Goal: Task Accomplishment & Management: Manage account settings

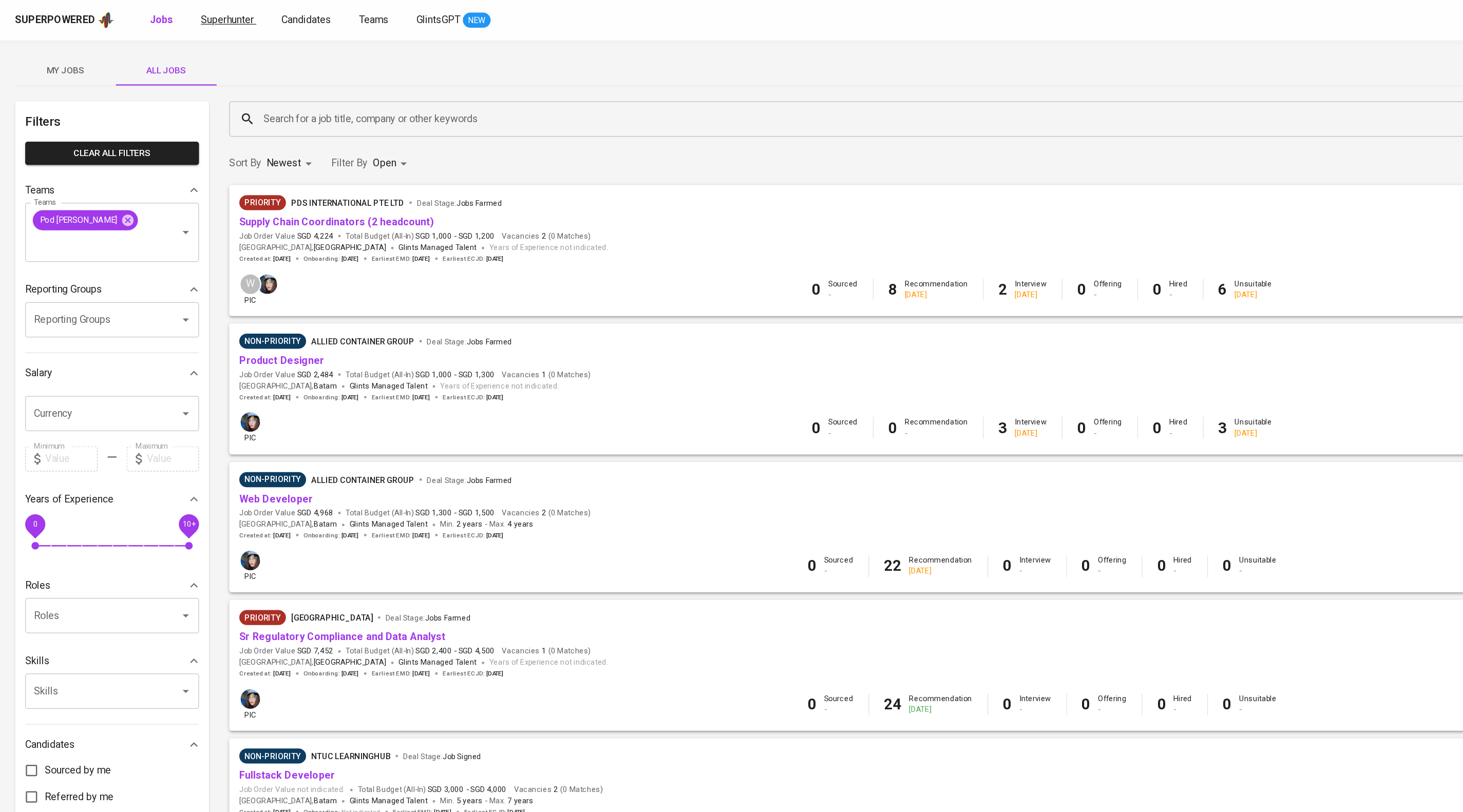
click at [207, 20] on span "Superhunter" at bounding box center [185, 16] width 43 height 10
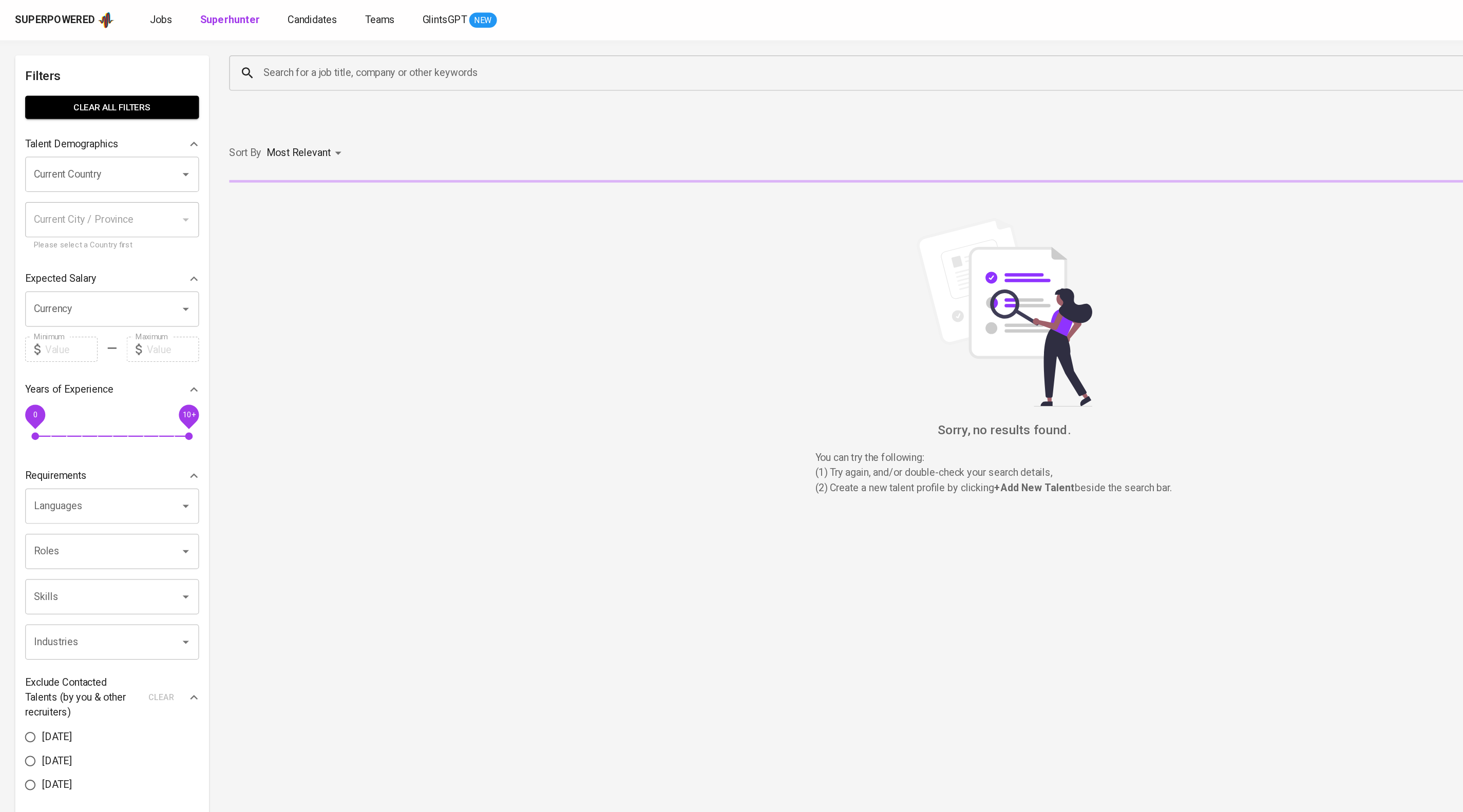
click at [286, 66] on input "Search for a job title, company or other keywords" at bounding box center [770, 60] width 1116 height 20
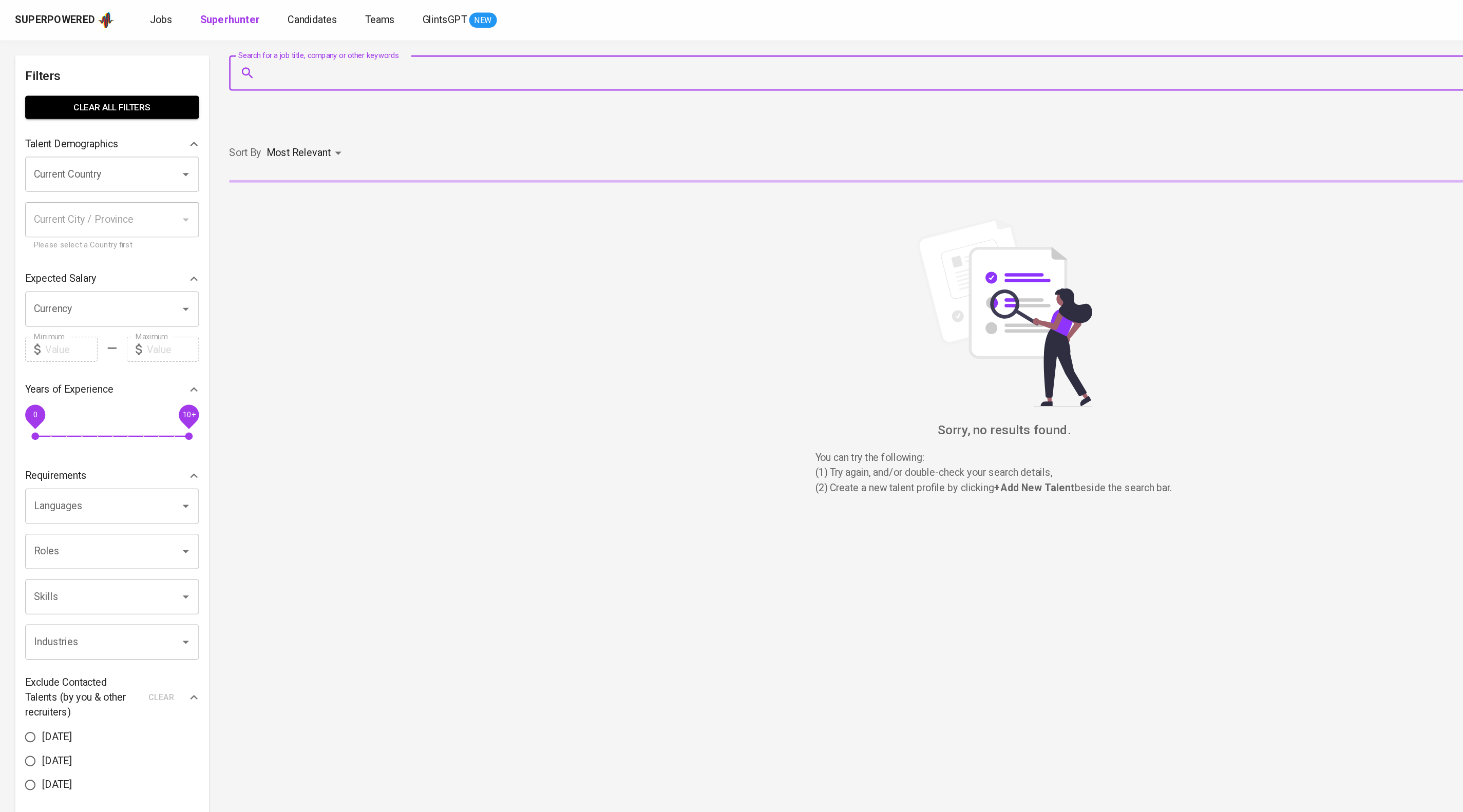
paste input "[PERSON_NAME][EMAIL_ADDRESS][DOMAIN_NAME]"
type input "[PERSON_NAME][EMAIL_ADDRESS][DOMAIN_NAME]"
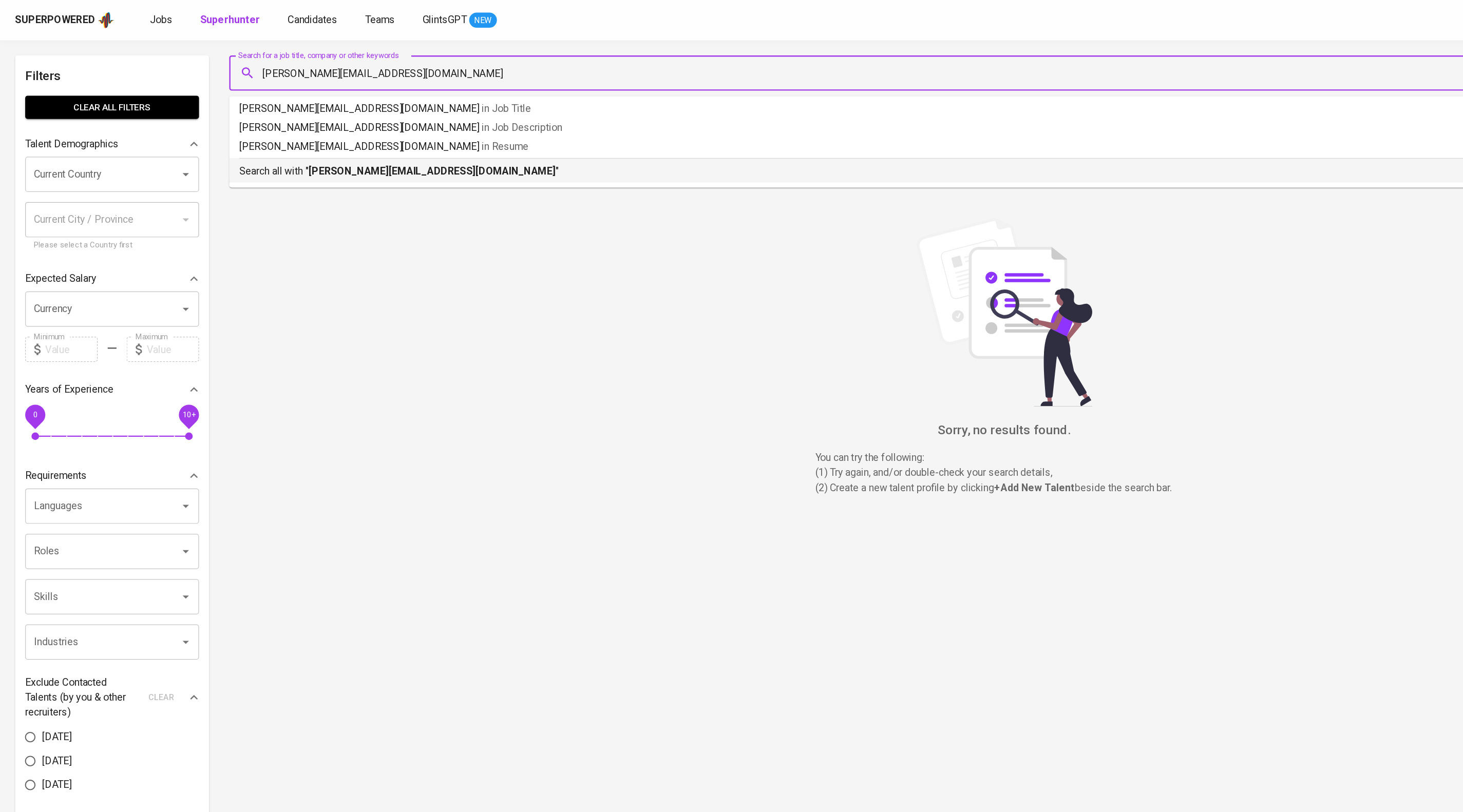
click at [323, 144] on b "[PERSON_NAME][EMAIL_ADDRESS][DOMAIN_NAME]" at bounding box center [352, 139] width 201 height 10
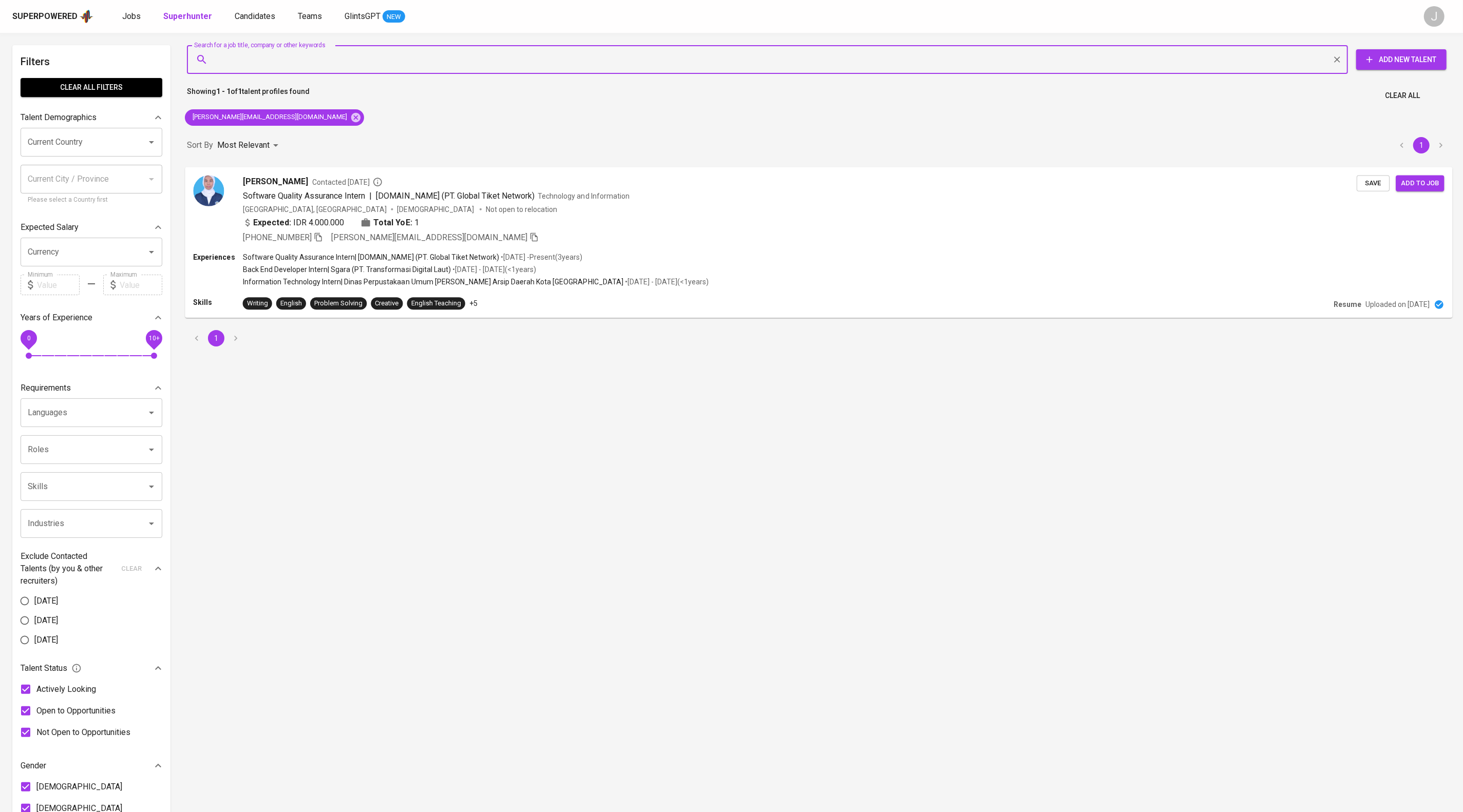
click at [1370, 189] on span "Save" at bounding box center [1373, 183] width 23 height 12
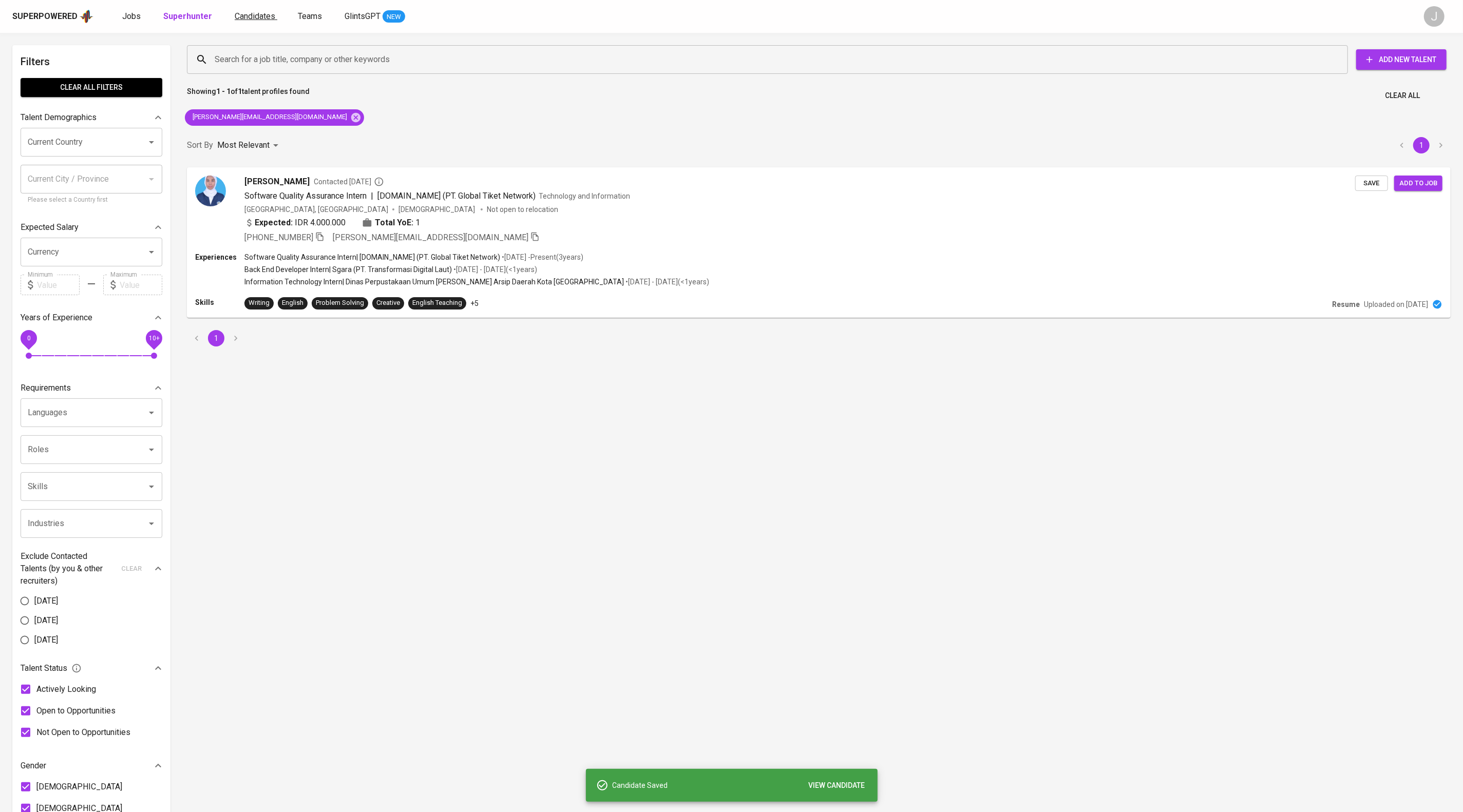
click at [275, 18] on span "Candidates" at bounding box center [255, 16] width 40 height 10
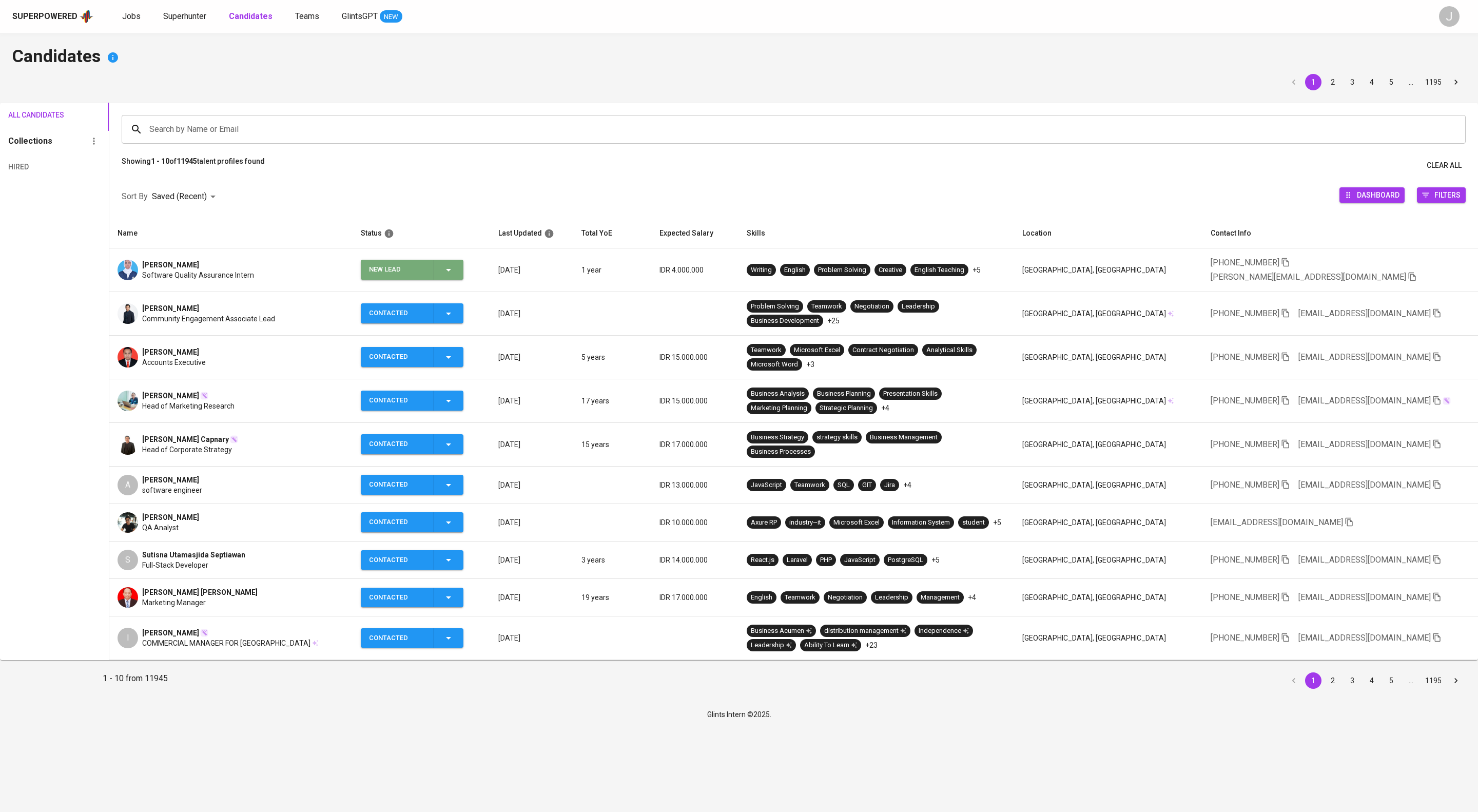
click at [455, 276] on icon "button" at bounding box center [448, 270] width 12 height 12
click at [449, 341] on li "Contacted" at bounding box center [430, 332] width 103 height 18
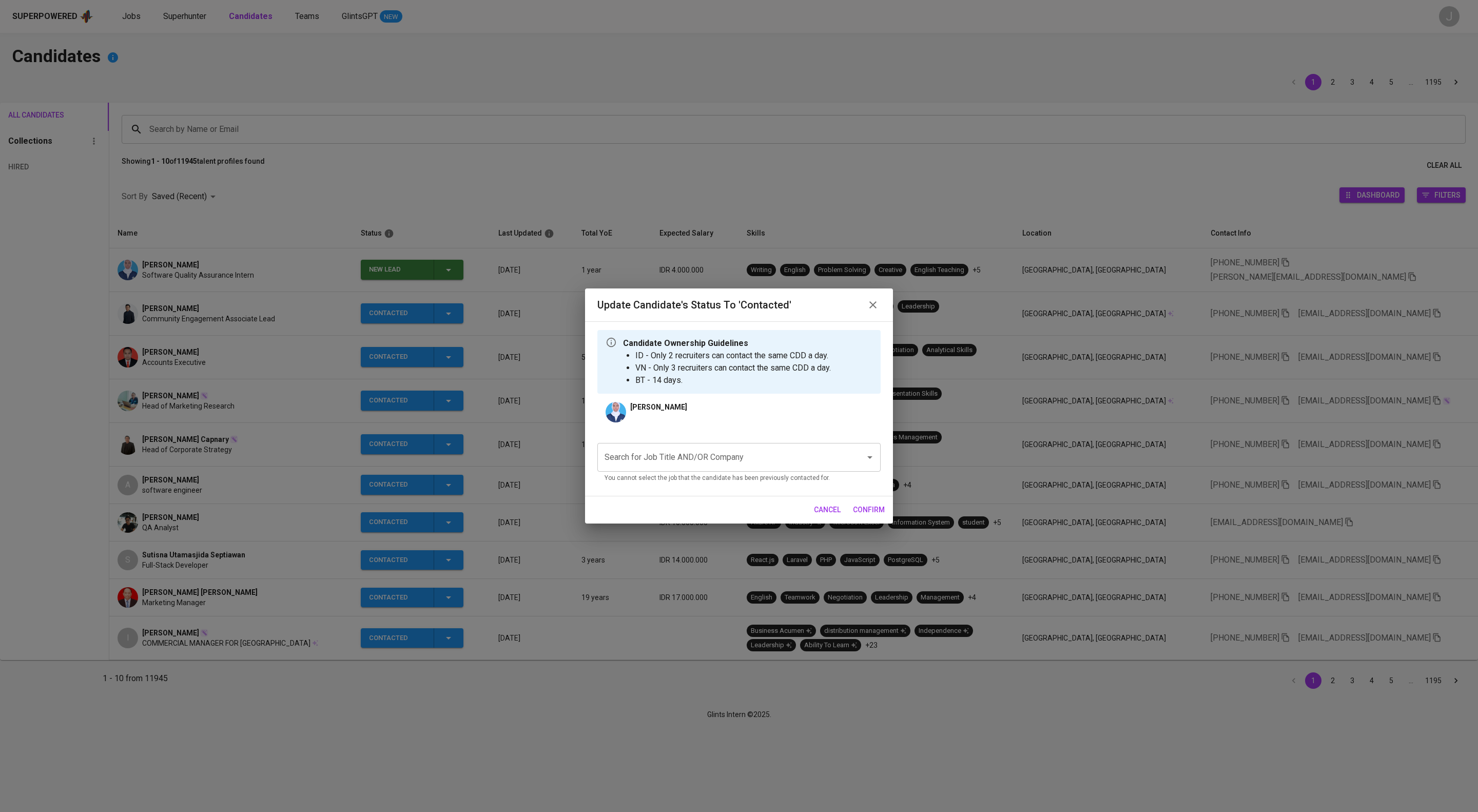
click at [693, 467] on input "Search for Job Title AND/OR Company" at bounding box center [724, 457] width 245 height 20
click at [698, 501] on li "Test Job - QA (Test Company)" at bounding box center [739, 503] width 284 height 18
type input "qa"
click at [862, 516] on span "confirm" at bounding box center [869, 510] width 32 height 13
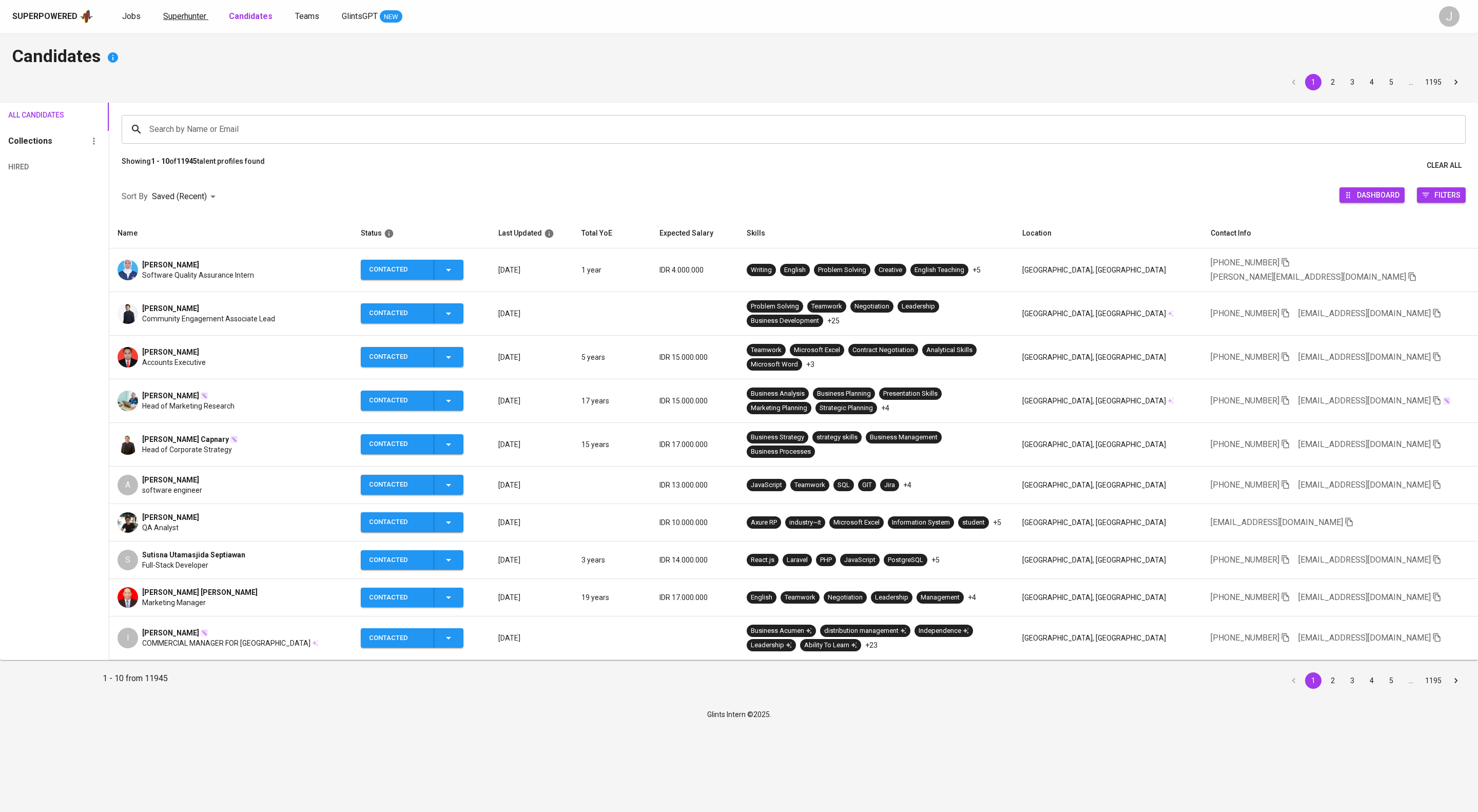
click at [206, 12] on span "Superhunter" at bounding box center [185, 16] width 43 height 10
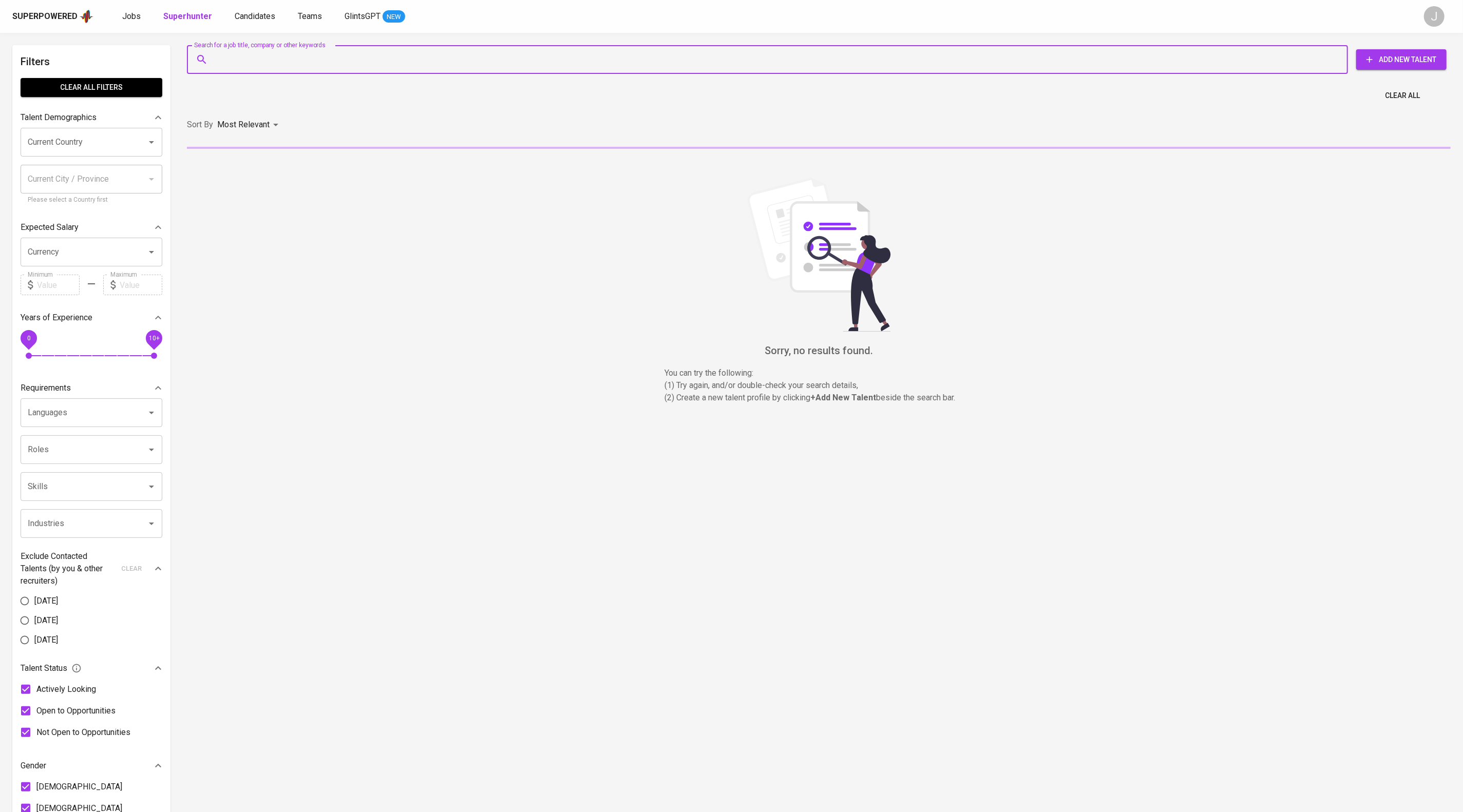
click at [286, 51] on input "Search for a job title, company or other keywords" at bounding box center [770, 60] width 1116 height 20
paste input "[EMAIL_ADDRESS][DOMAIN_NAME]"
type input "[EMAIL_ADDRESS][DOMAIN_NAME]"
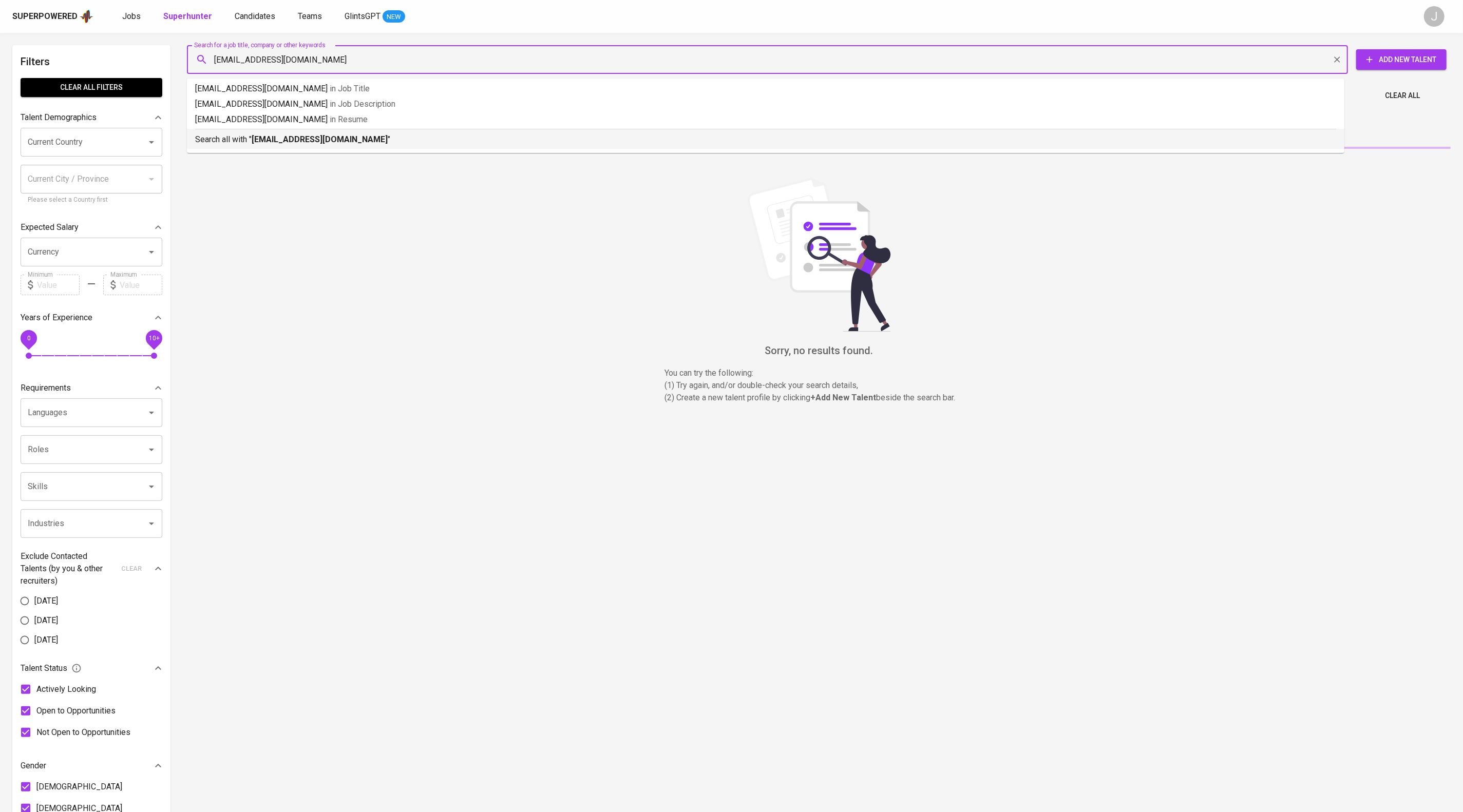
click at [383, 142] on div "Search all with " [EMAIL_ADDRESS][DOMAIN_NAME] "" at bounding box center [766, 137] width 1141 height 17
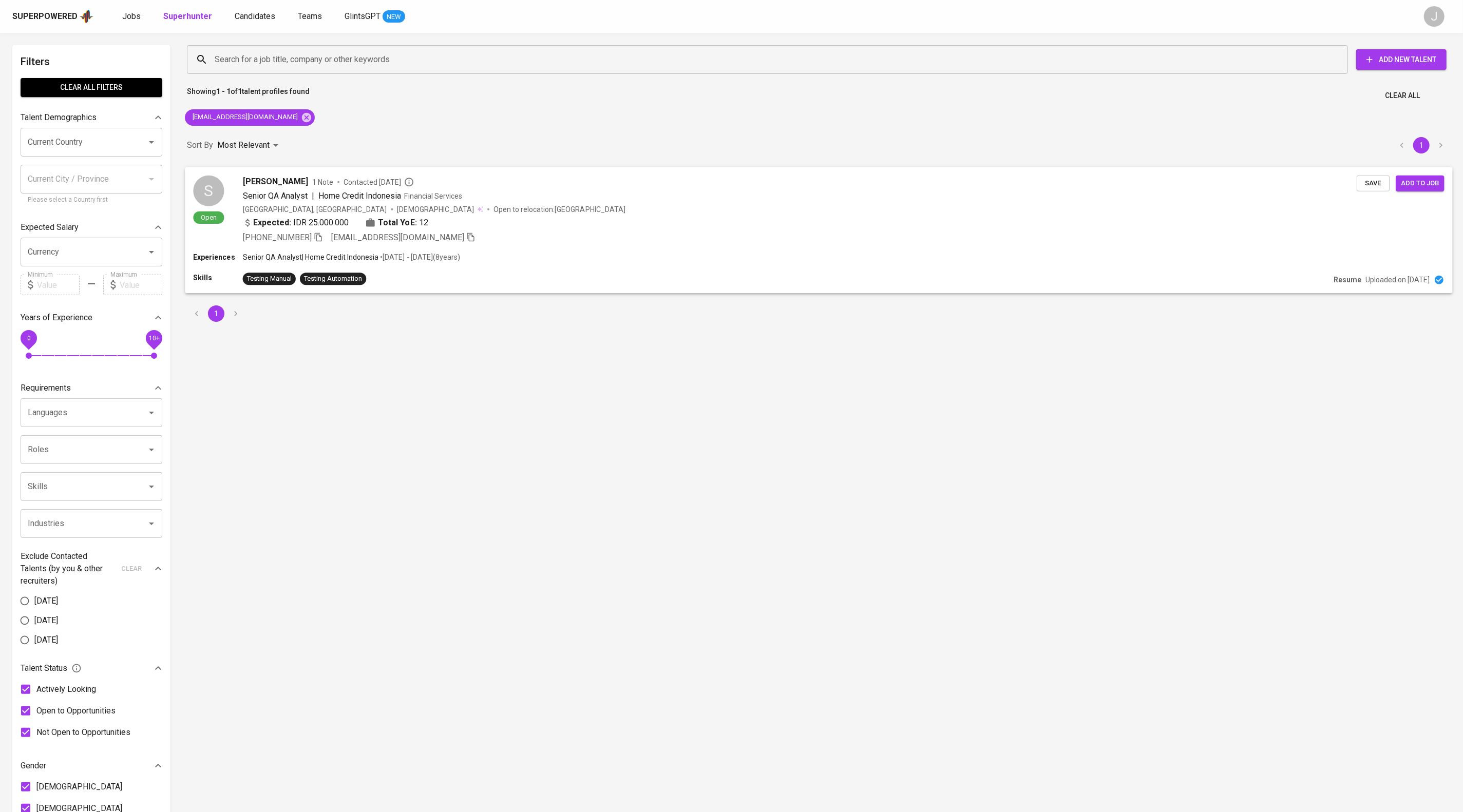
click at [1084, 217] on div "[PERSON_NAME] 1 Note Contacted [DATE] Senior QA Analyst | Home Credit Indonesia…" at bounding box center [799, 209] width 1114 height 68
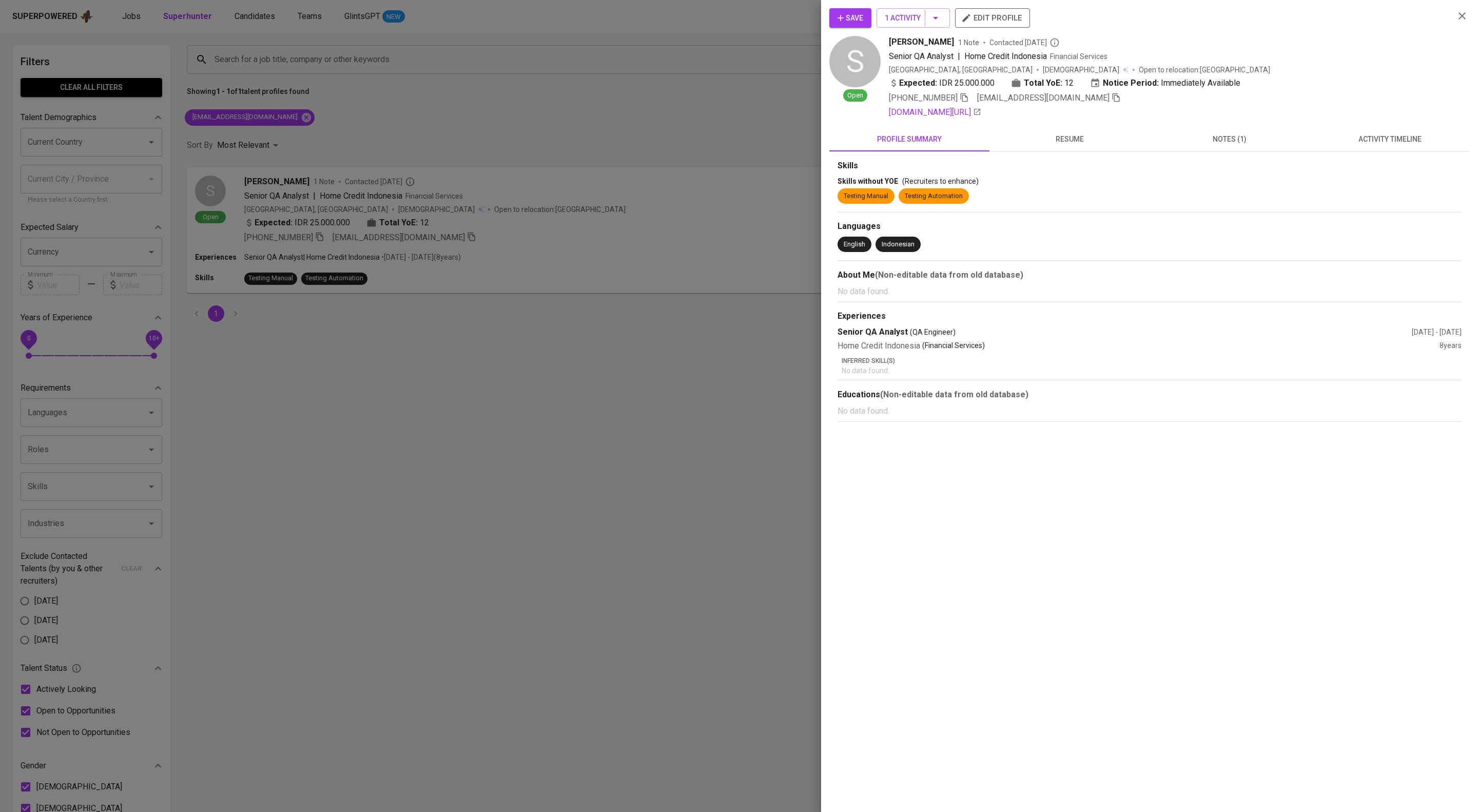
click at [1238, 146] on span "notes (1)" at bounding box center [1230, 139] width 148 height 13
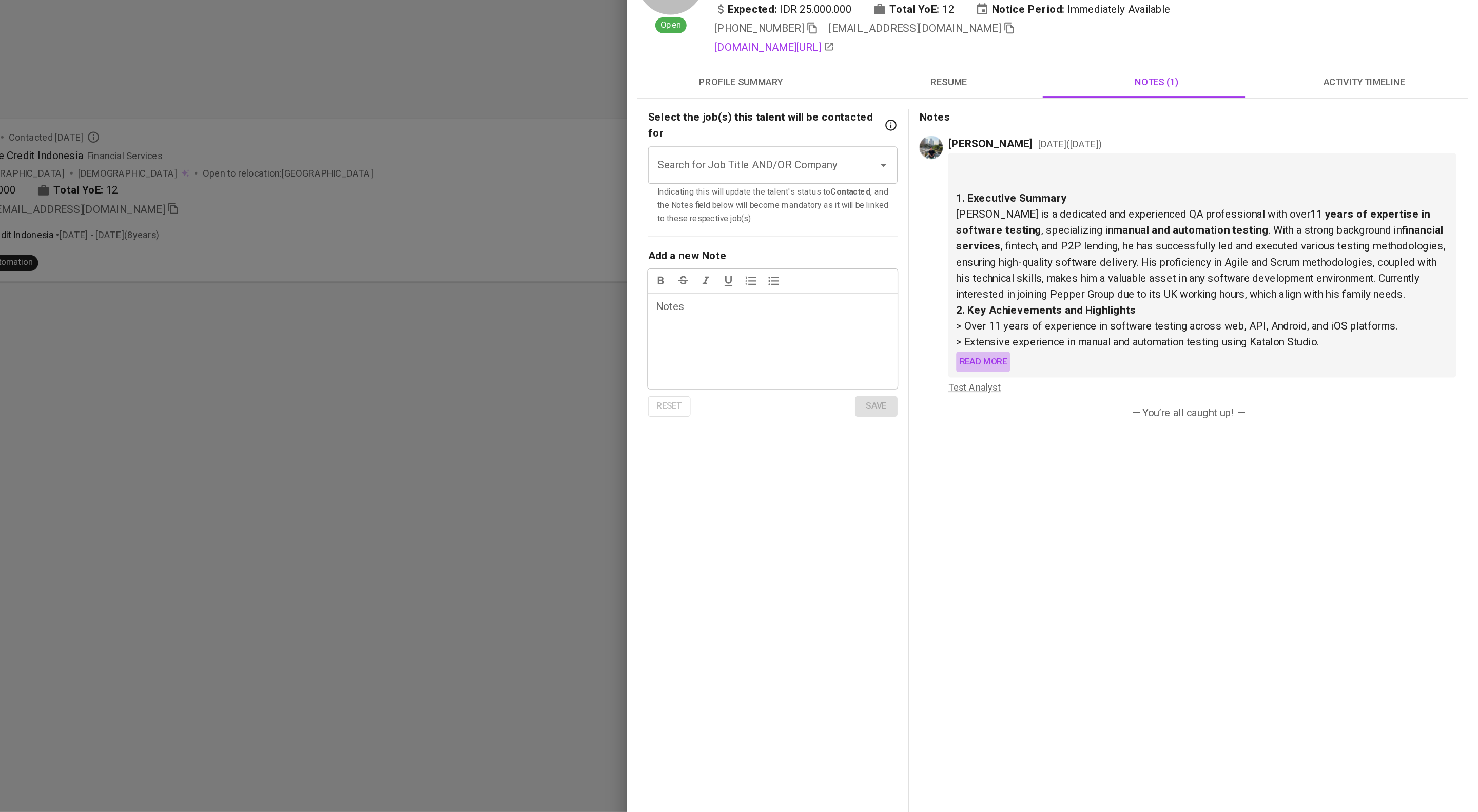
click at [1115, 361] on span "Read more" at bounding box center [1096, 355] width 36 height 12
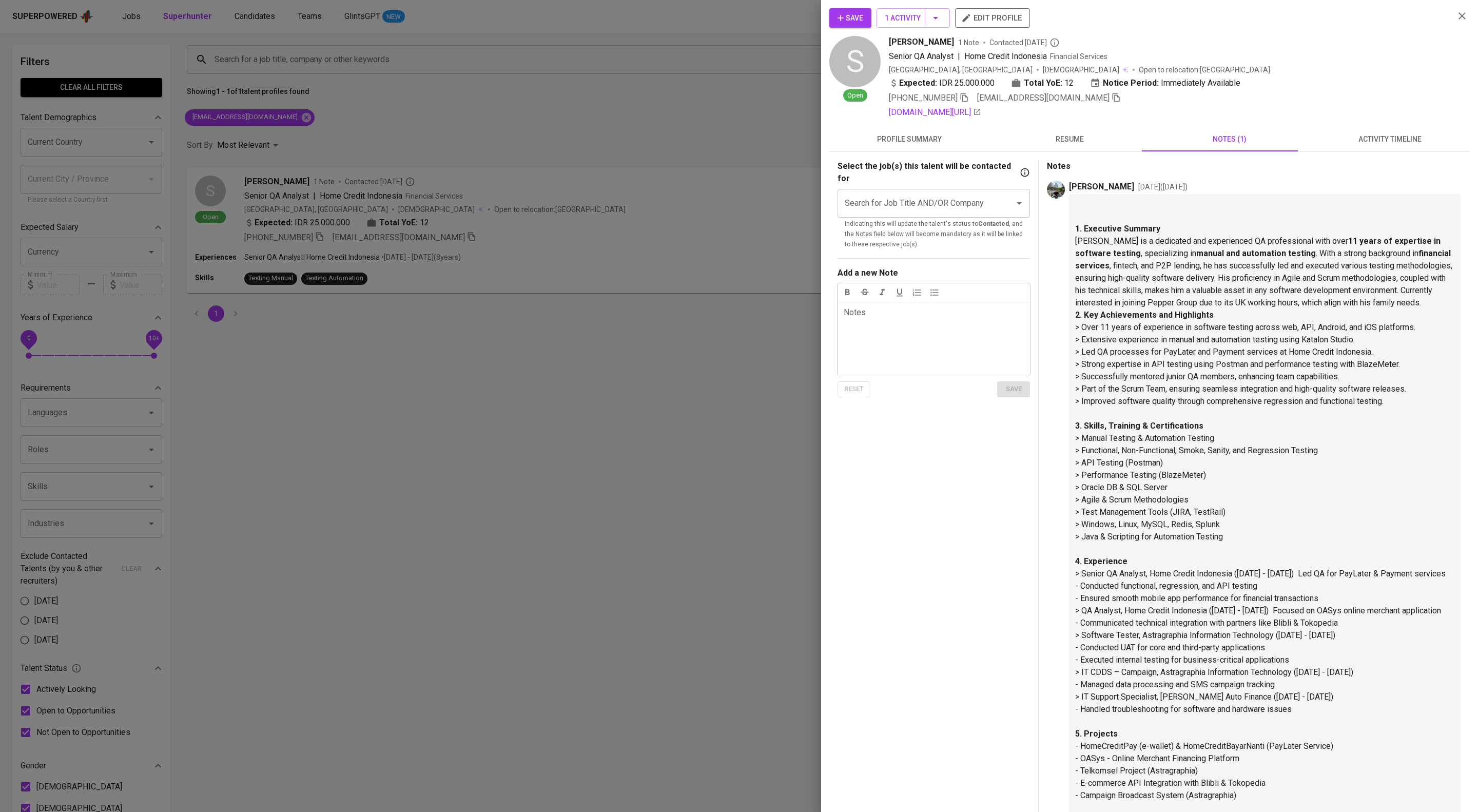
drag, startPoint x: 734, startPoint y: 83, endPoint x: 749, endPoint y: 87, distance: 15.5
click at [734, 84] on div at bounding box center [739, 406] width 1478 height 812
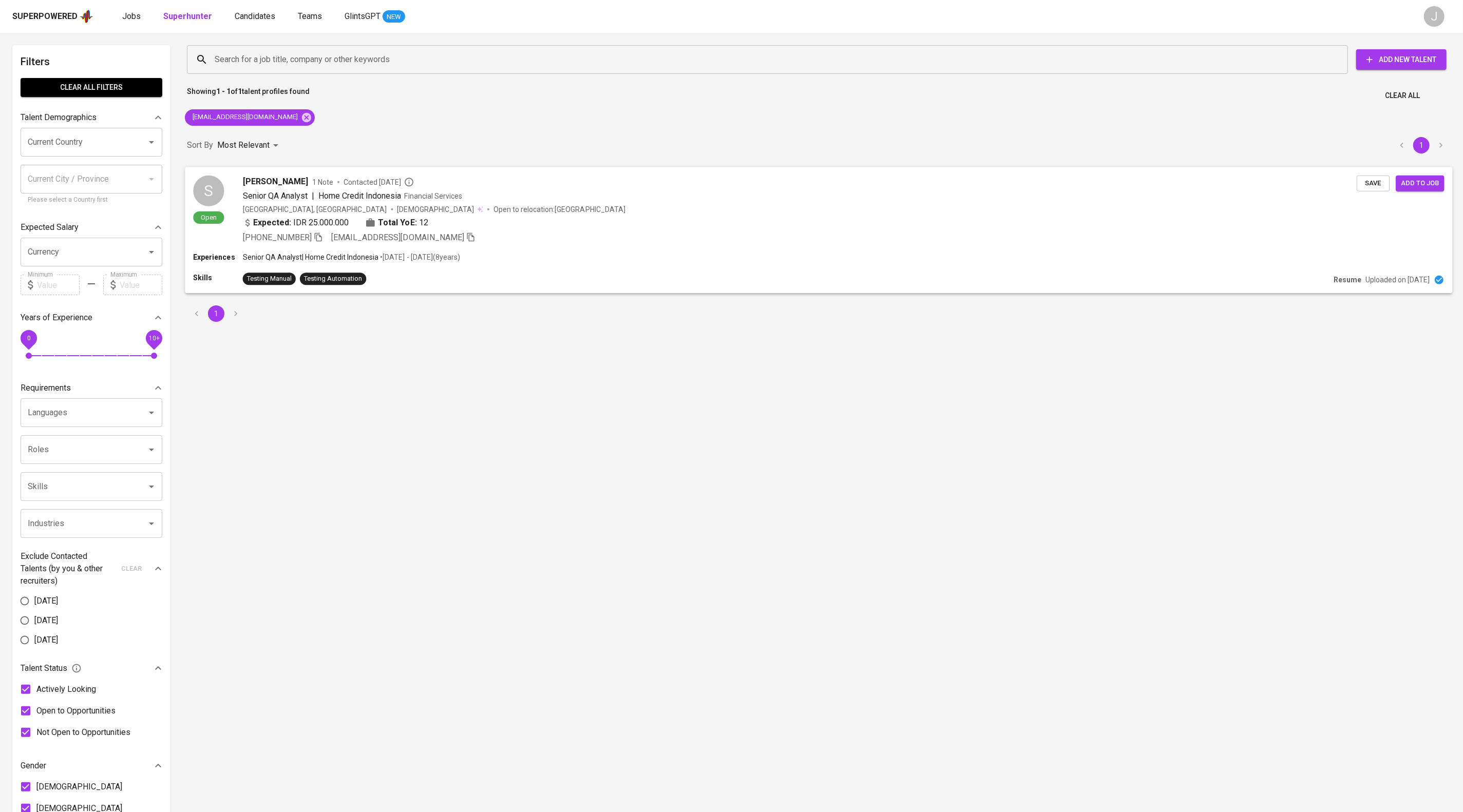
click at [1364, 189] on span "Save" at bounding box center [1373, 183] width 23 height 12
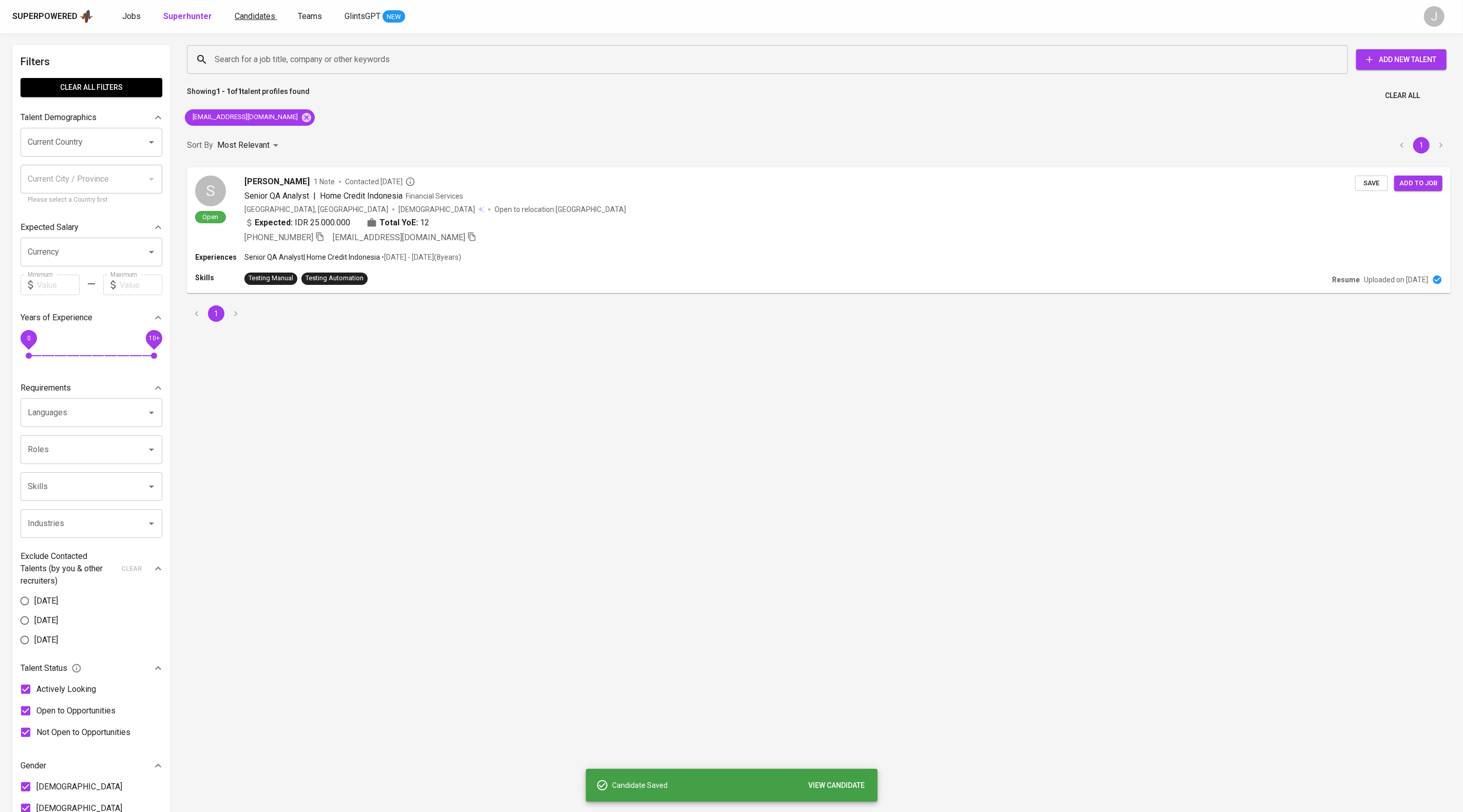
click at [275, 21] on span "Candidates" at bounding box center [255, 16] width 40 height 10
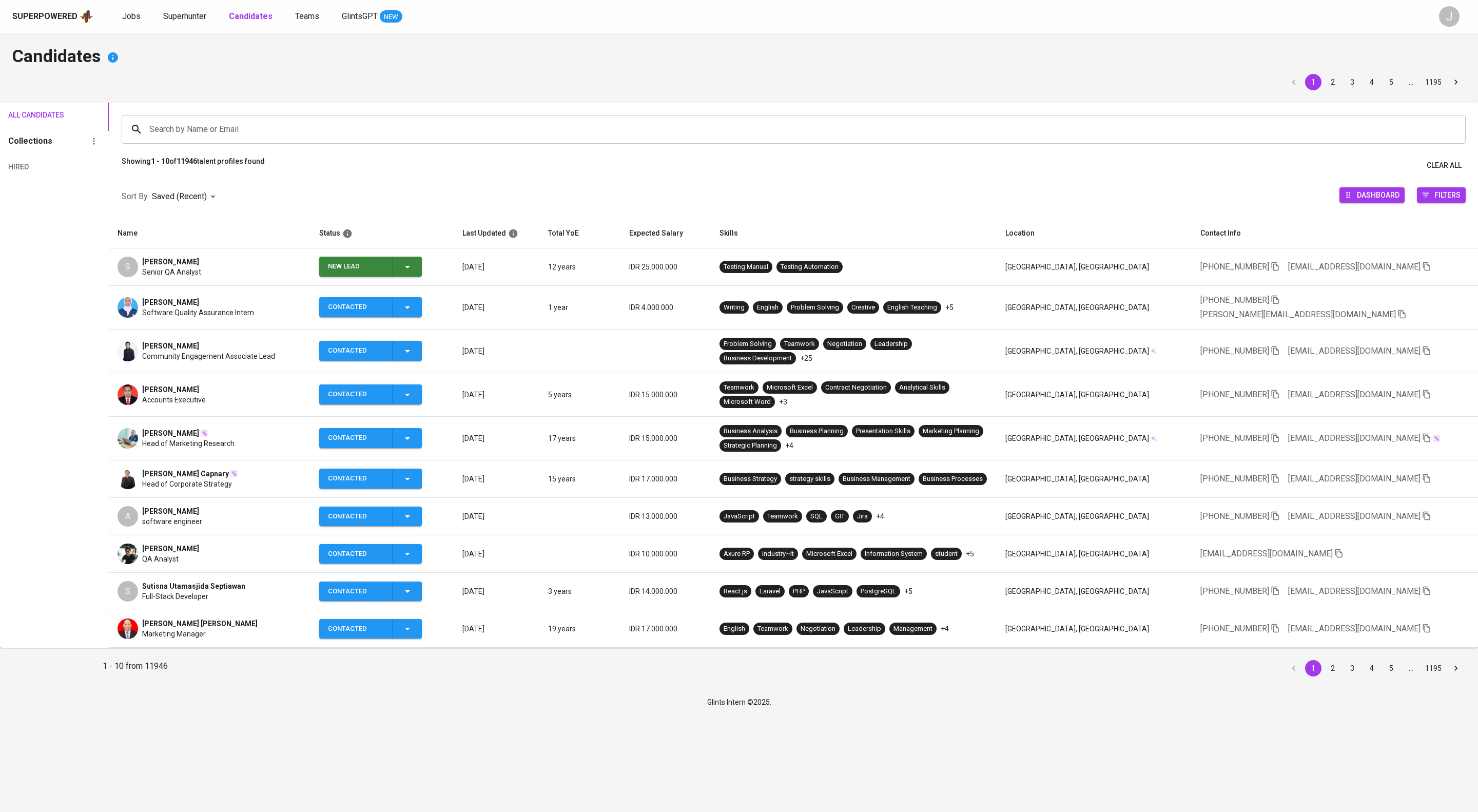
click at [414, 273] on icon "button" at bounding box center [407, 267] width 12 height 12
click at [436, 337] on li "Contacted" at bounding box center [416, 328] width 103 height 18
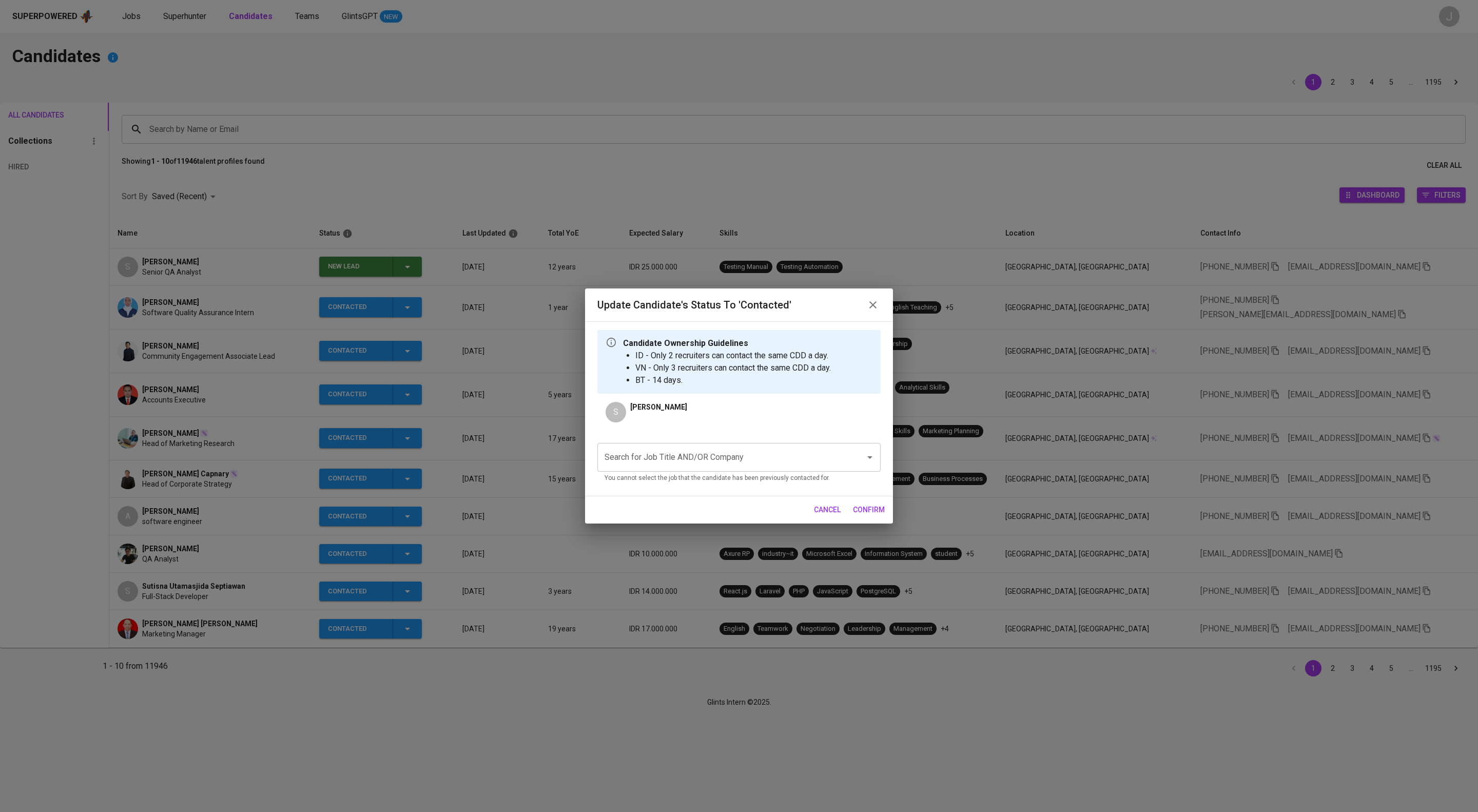
click at [715, 467] on input "Search for Job Title AND/OR Company" at bounding box center [724, 457] width 245 height 20
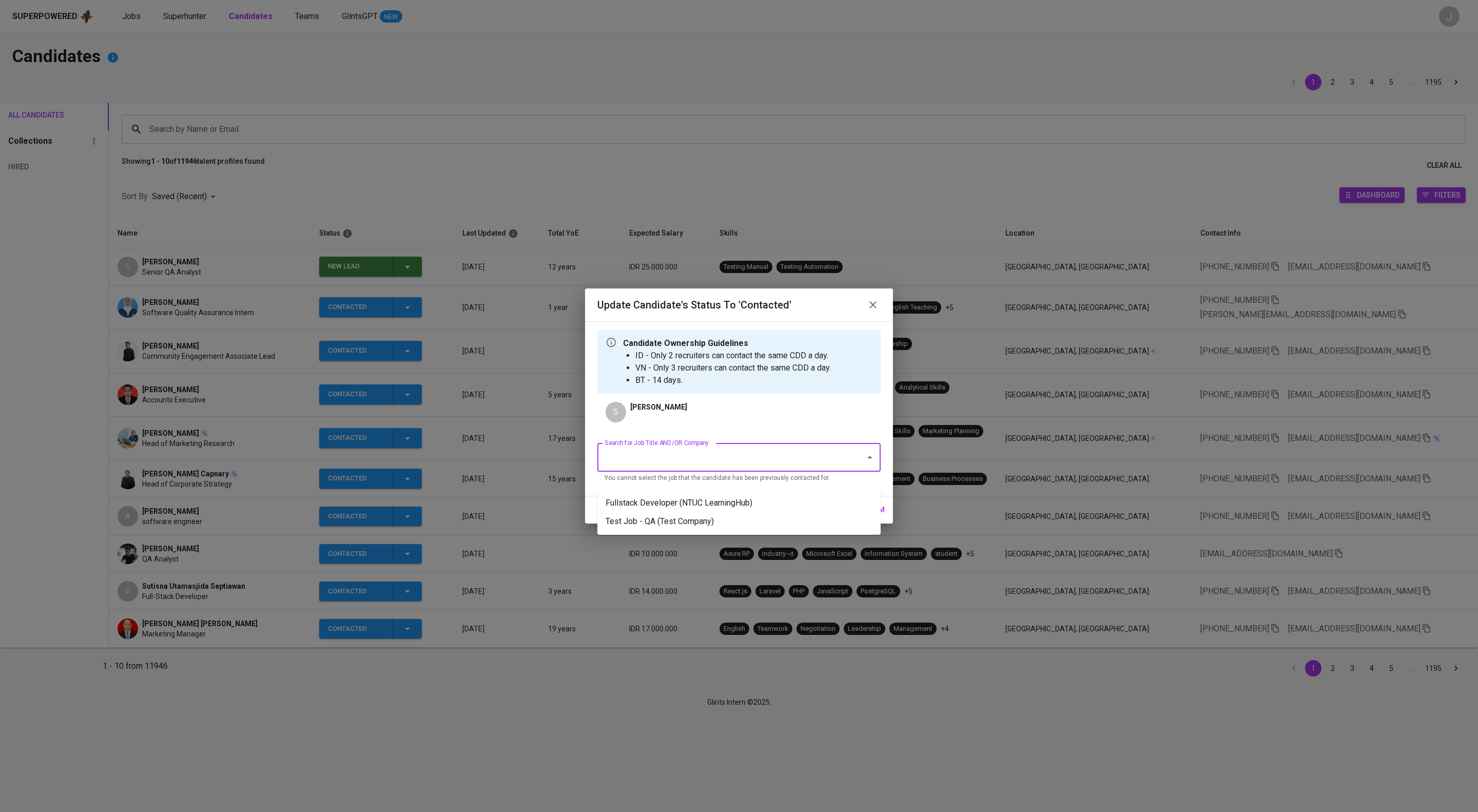
click at [715, 467] on input "Search for Job Title AND/OR Company" at bounding box center [724, 457] width 245 height 20
click at [719, 467] on input "Search for Job Title AND/OR Company" at bounding box center [724, 457] width 245 height 20
drag, startPoint x: 737, startPoint y: 503, endPoint x: 769, endPoint y: 503, distance: 32.0
click at [738, 502] on li "Fullstack Developer (NTUC LearningHub)" at bounding box center [739, 503] width 284 height 18
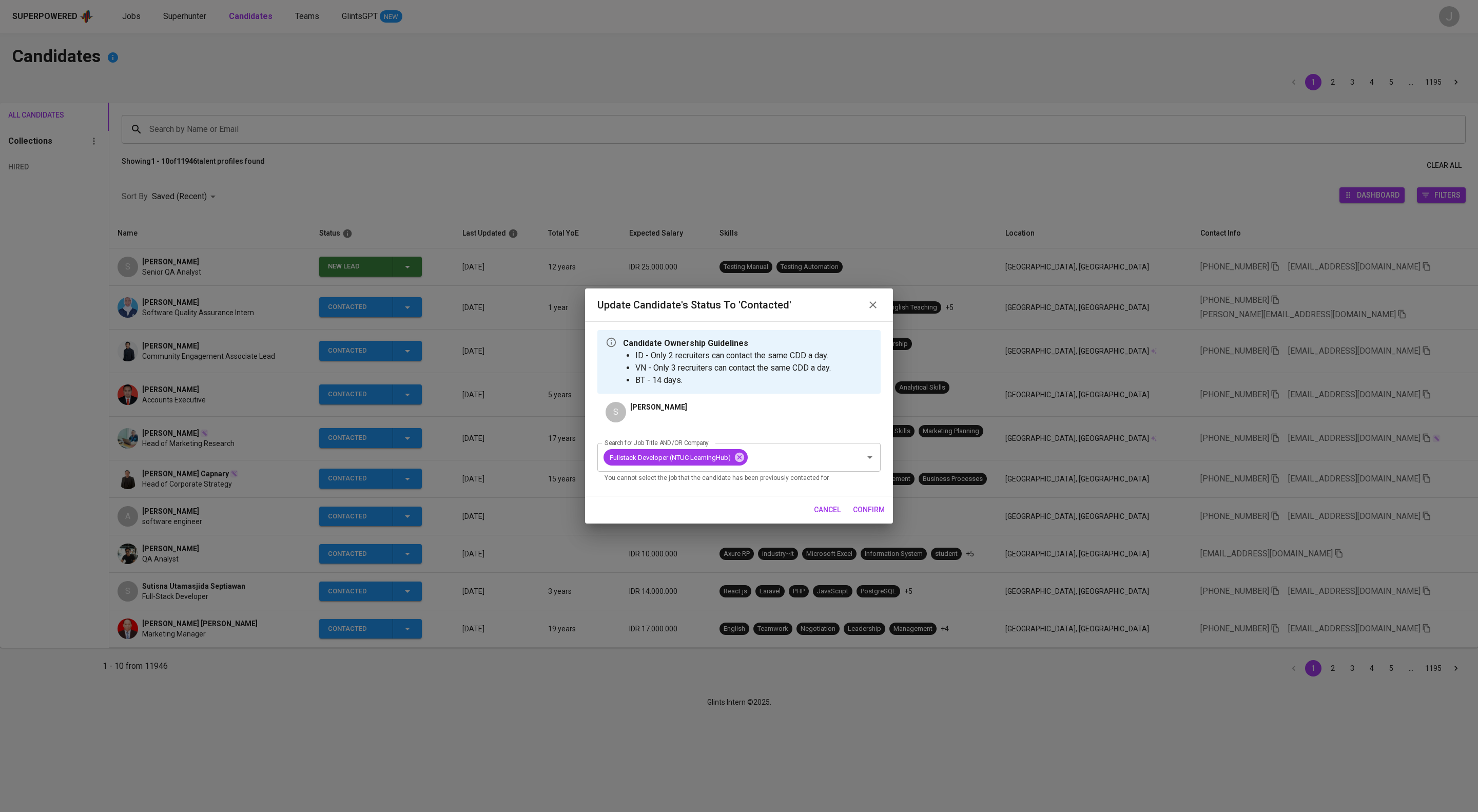
click at [864, 516] on span "confirm" at bounding box center [869, 510] width 32 height 13
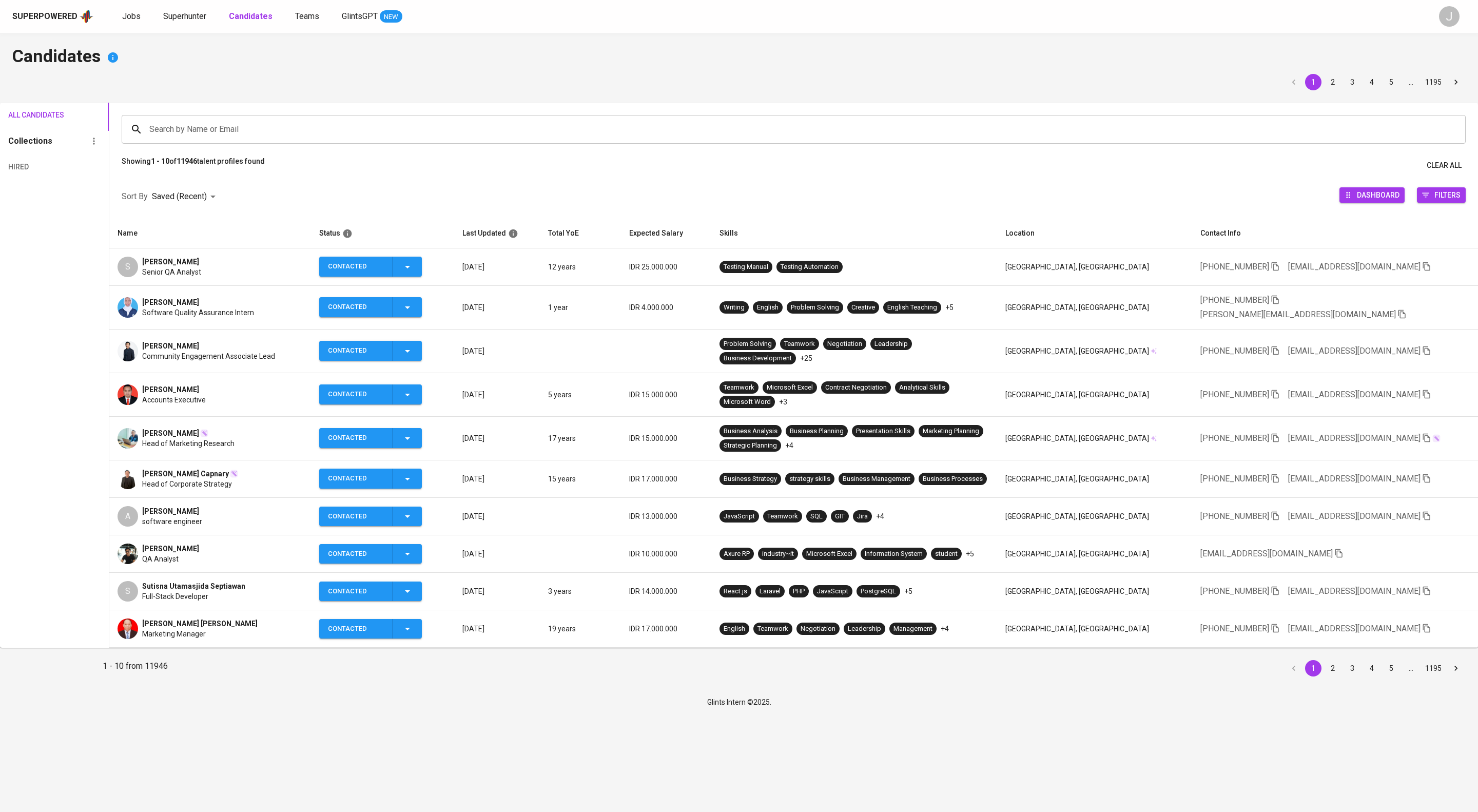
click at [189, 8] on div "Superpowered Jobs Superhunter Candidates Teams GlintsGPT NEW J" at bounding box center [739, 16] width 1478 height 33
click at [196, 14] on span "Superhunter" at bounding box center [185, 16] width 43 height 10
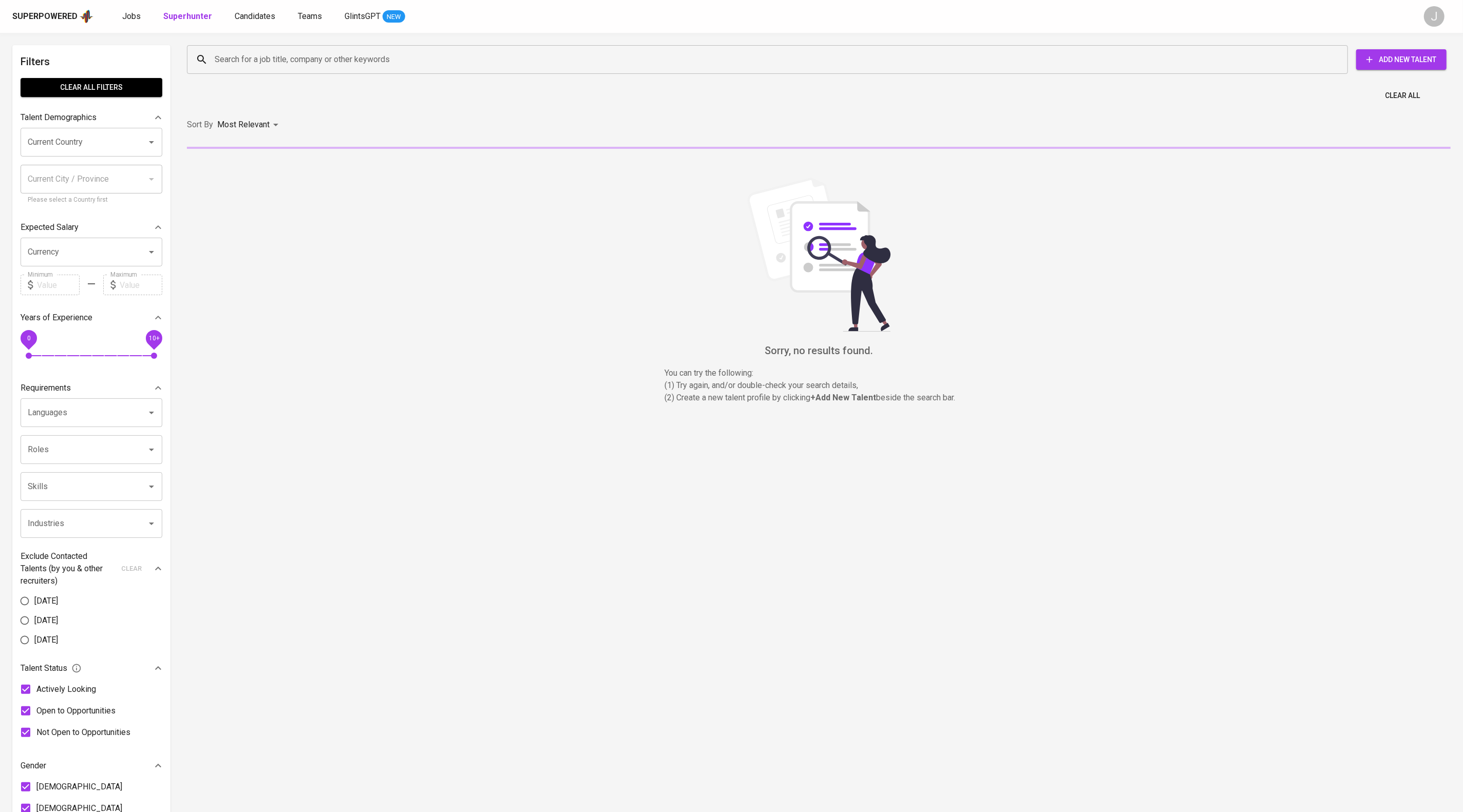
click at [280, 64] on input "Search for a job title, company or other keywords" at bounding box center [770, 60] width 1116 height 20
paste input "[EMAIL_ADDRESS][DOMAIN_NAME]"
type input "[EMAIL_ADDRESS][DOMAIN_NAME]"
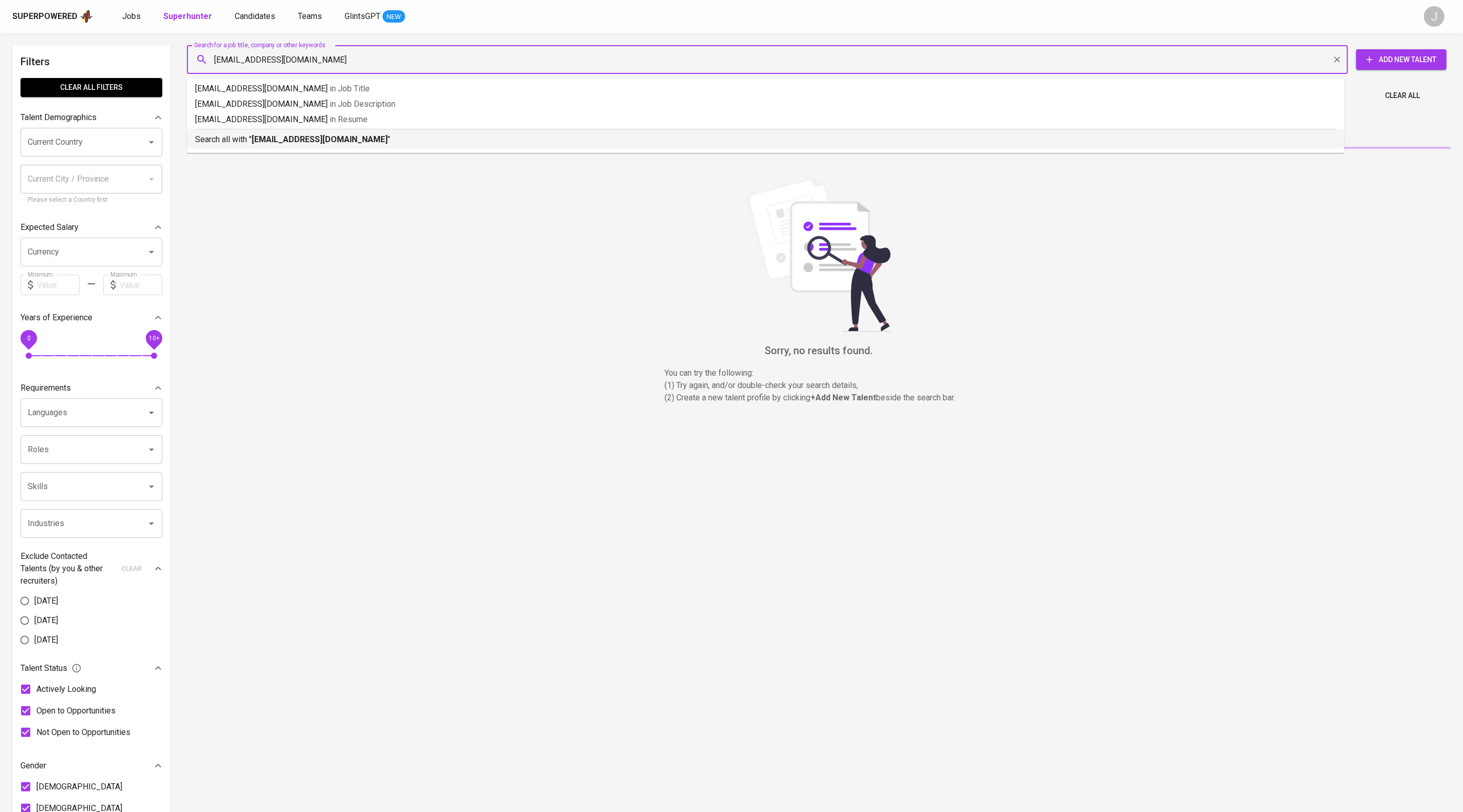
click at [356, 144] on b "[EMAIL_ADDRESS][DOMAIN_NAME]" at bounding box center [319, 139] width 136 height 10
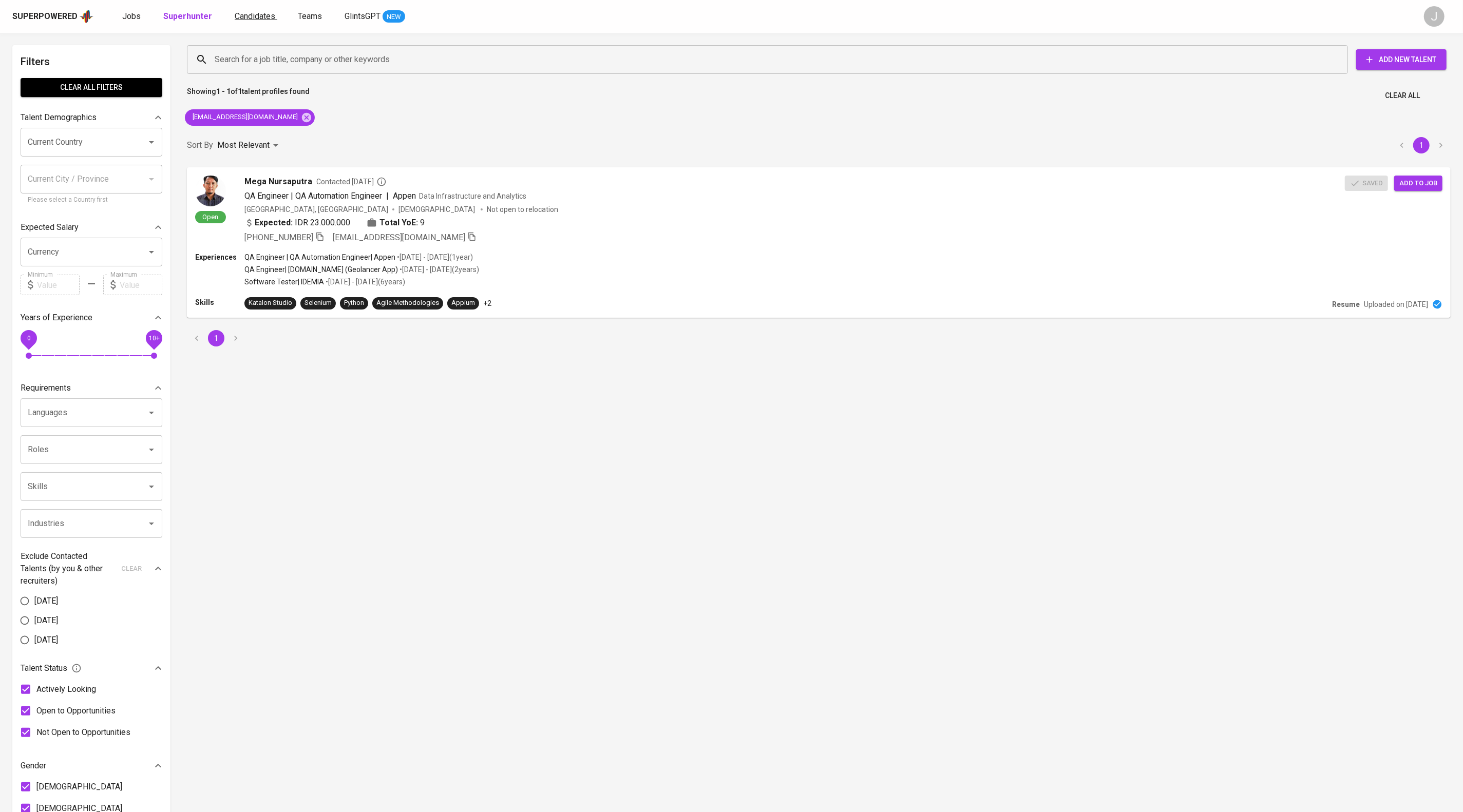
click at [275, 18] on span "Candidates" at bounding box center [255, 16] width 40 height 10
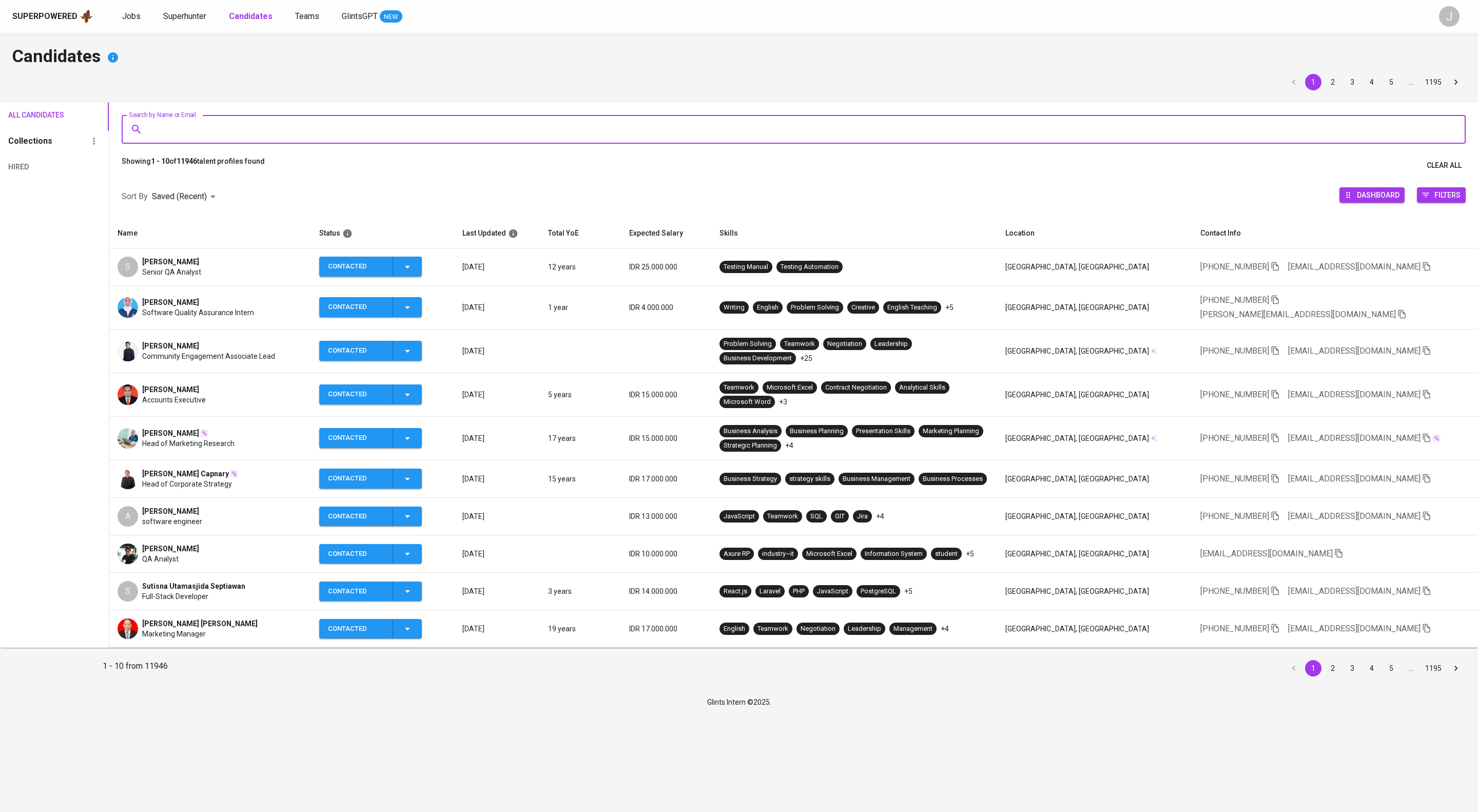
click at [339, 139] on input "Search by Name or Email" at bounding box center [797, 129] width 1299 height 20
paste input "[EMAIL_ADDRESS][DOMAIN_NAME]"
type input "[EMAIL_ADDRESS][DOMAIN_NAME]"
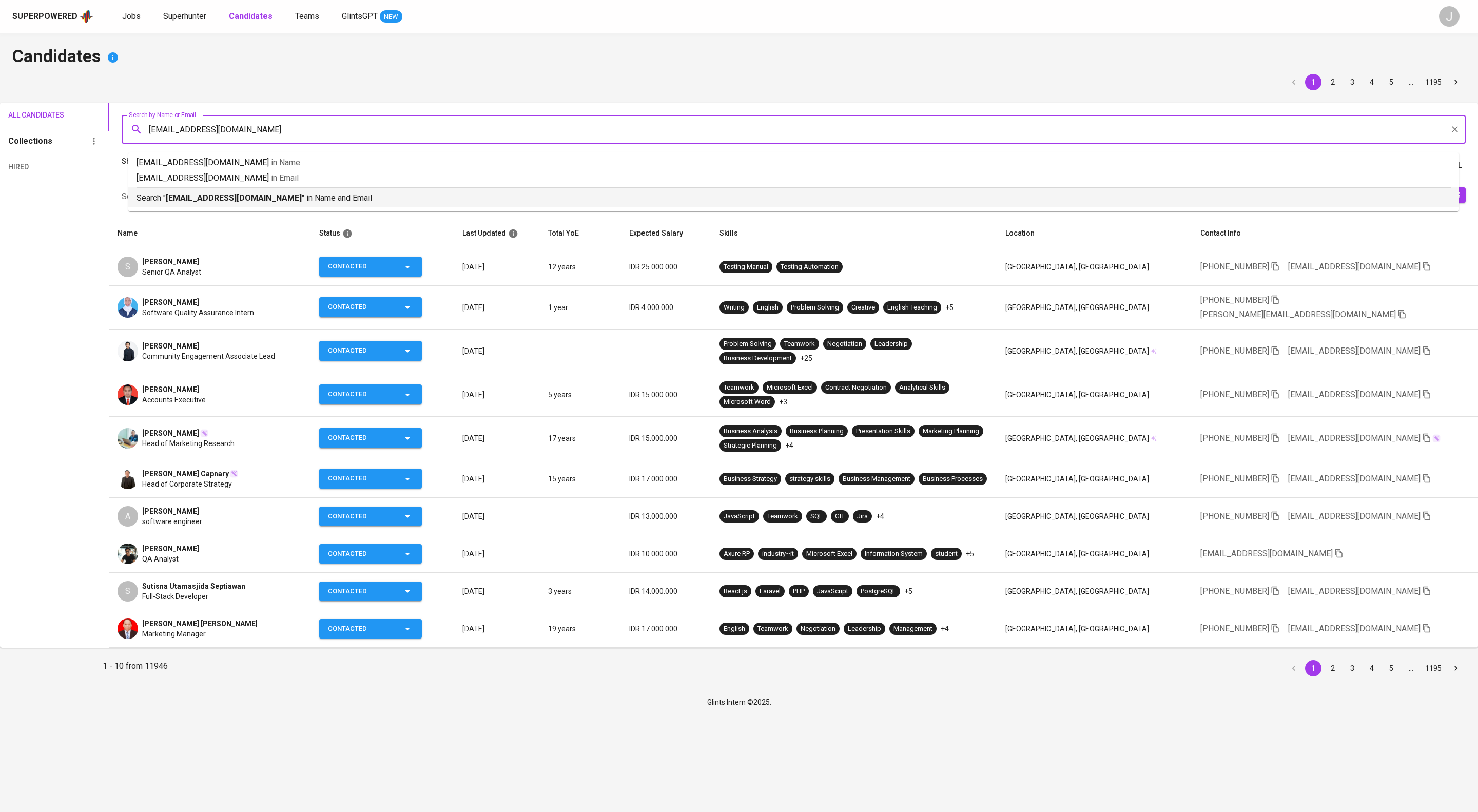
click at [301, 204] on p "Search " [EMAIL_ADDRESS][DOMAIN_NAME] " in Name and Email" at bounding box center [793, 198] width 1314 height 12
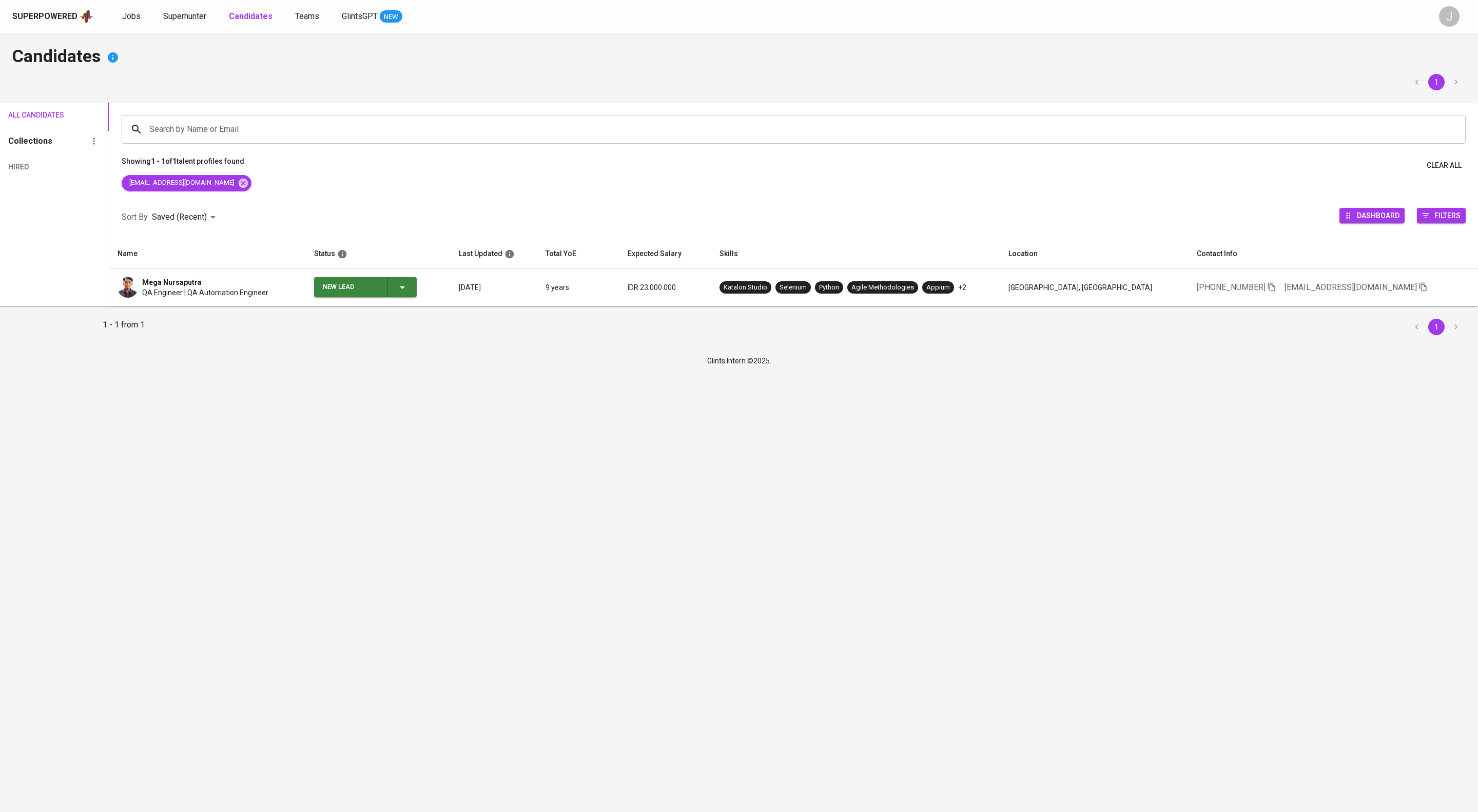
click at [269, 298] on span "QA Engineer | QA Automation Engineer" at bounding box center [205, 293] width 126 height 10
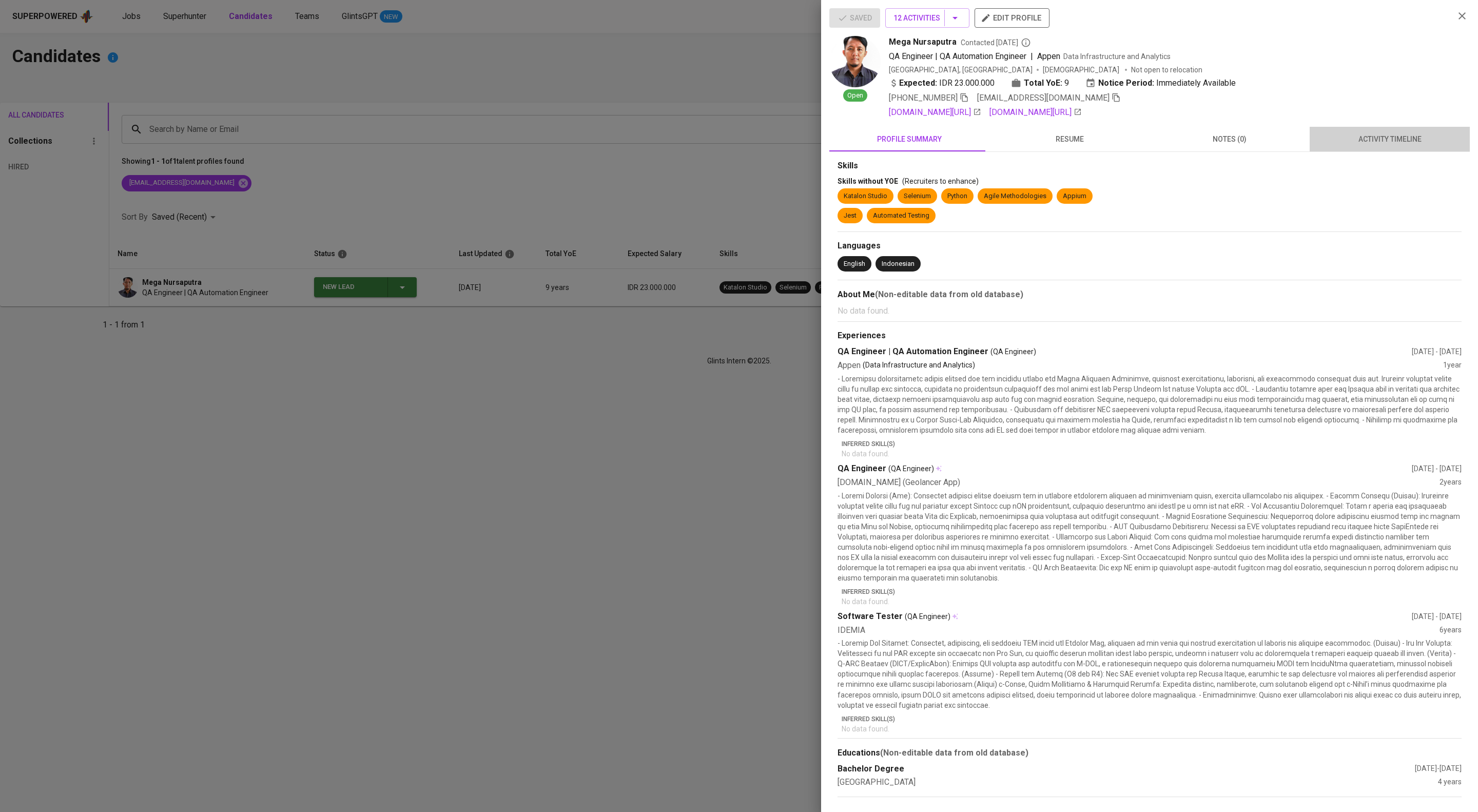
click at [1395, 146] on span "activity timeline" at bounding box center [1390, 139] width 148 height 13
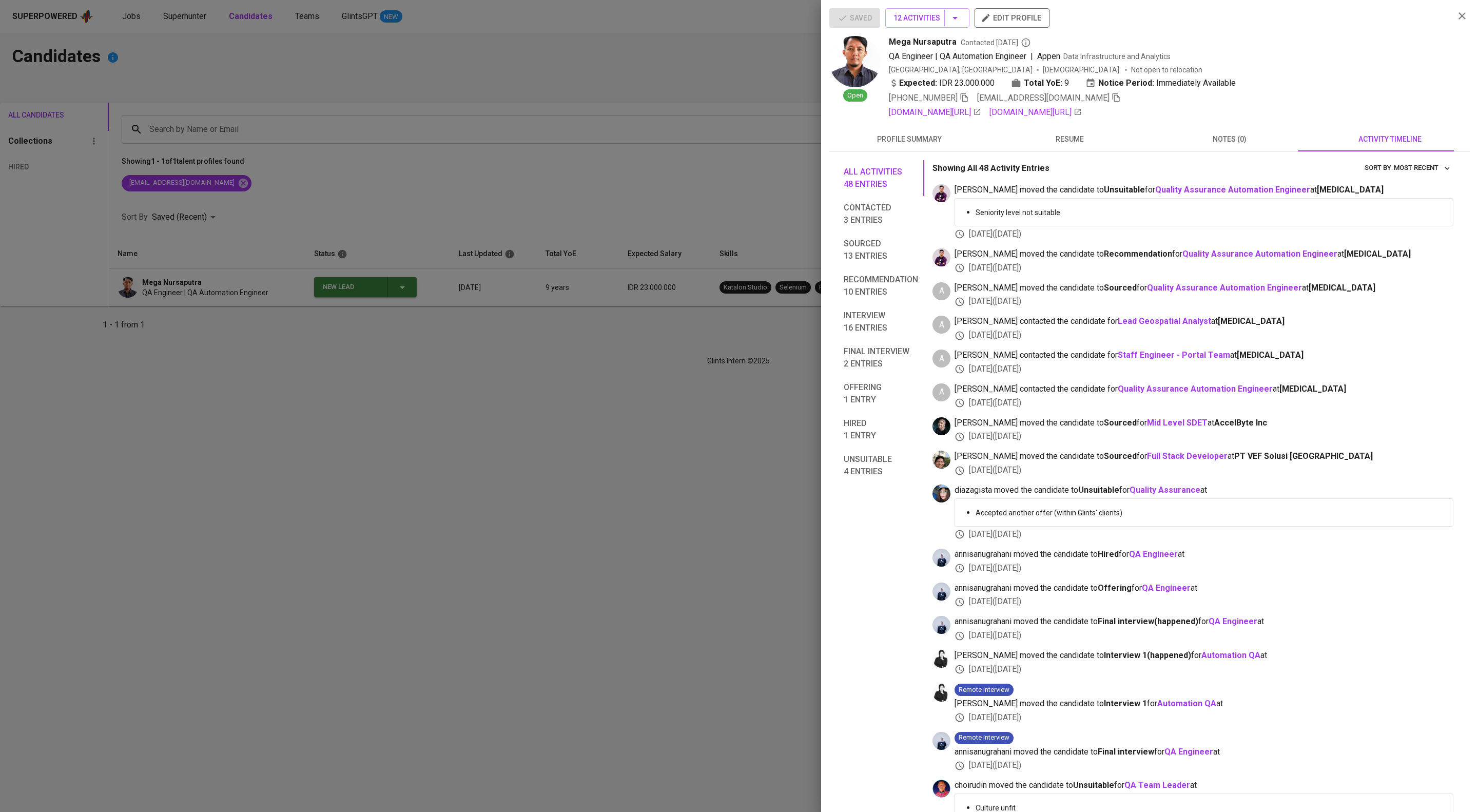
click at [445, 525] on div at bounding box center [739, 406] width 1478 height 812
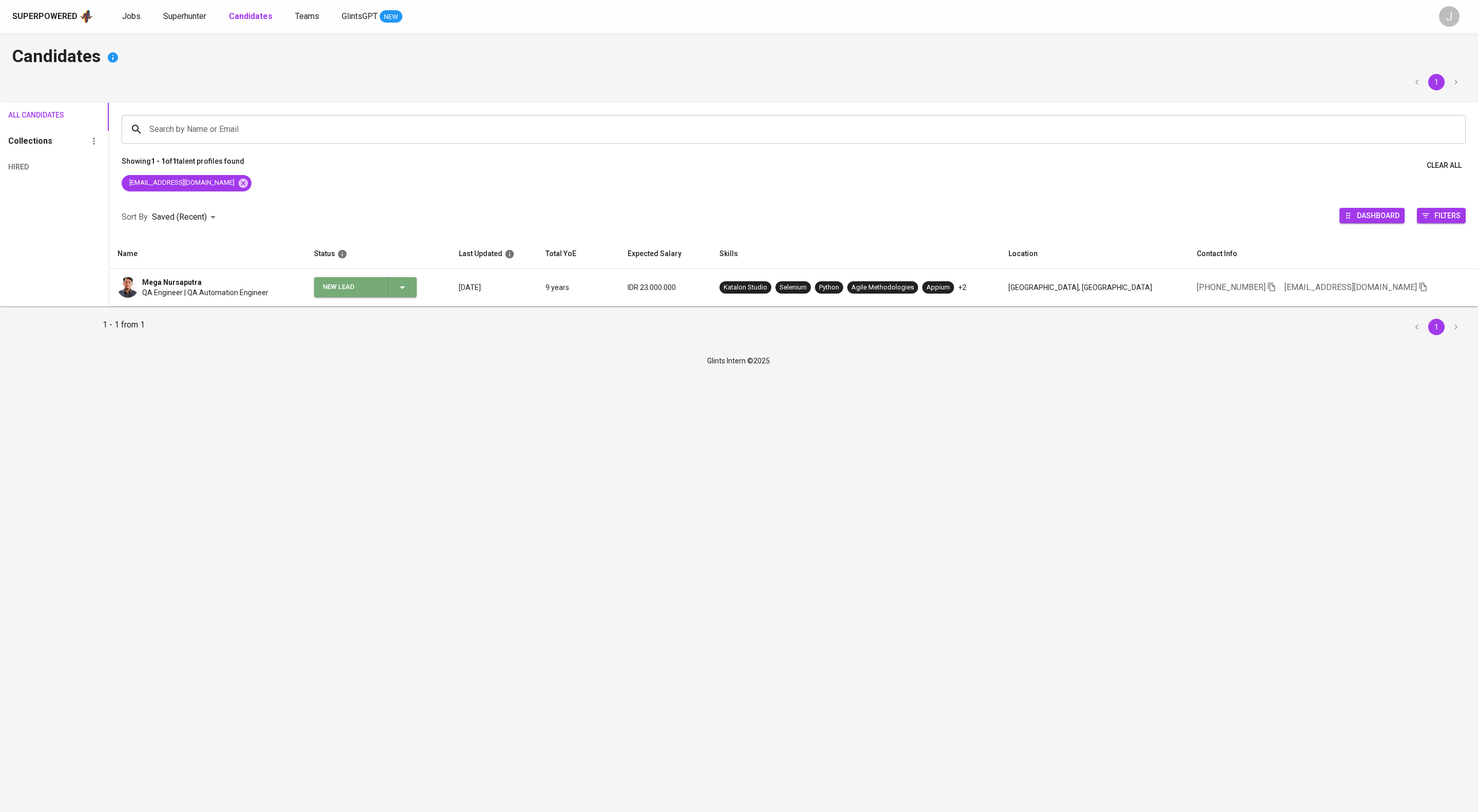
click at [405, 289] on icon "button" at bounding box center [402, 287] width 5 height 3
click at [440, 354] on li "Contacted" at bounding box center [414, 350] width 103 height 18
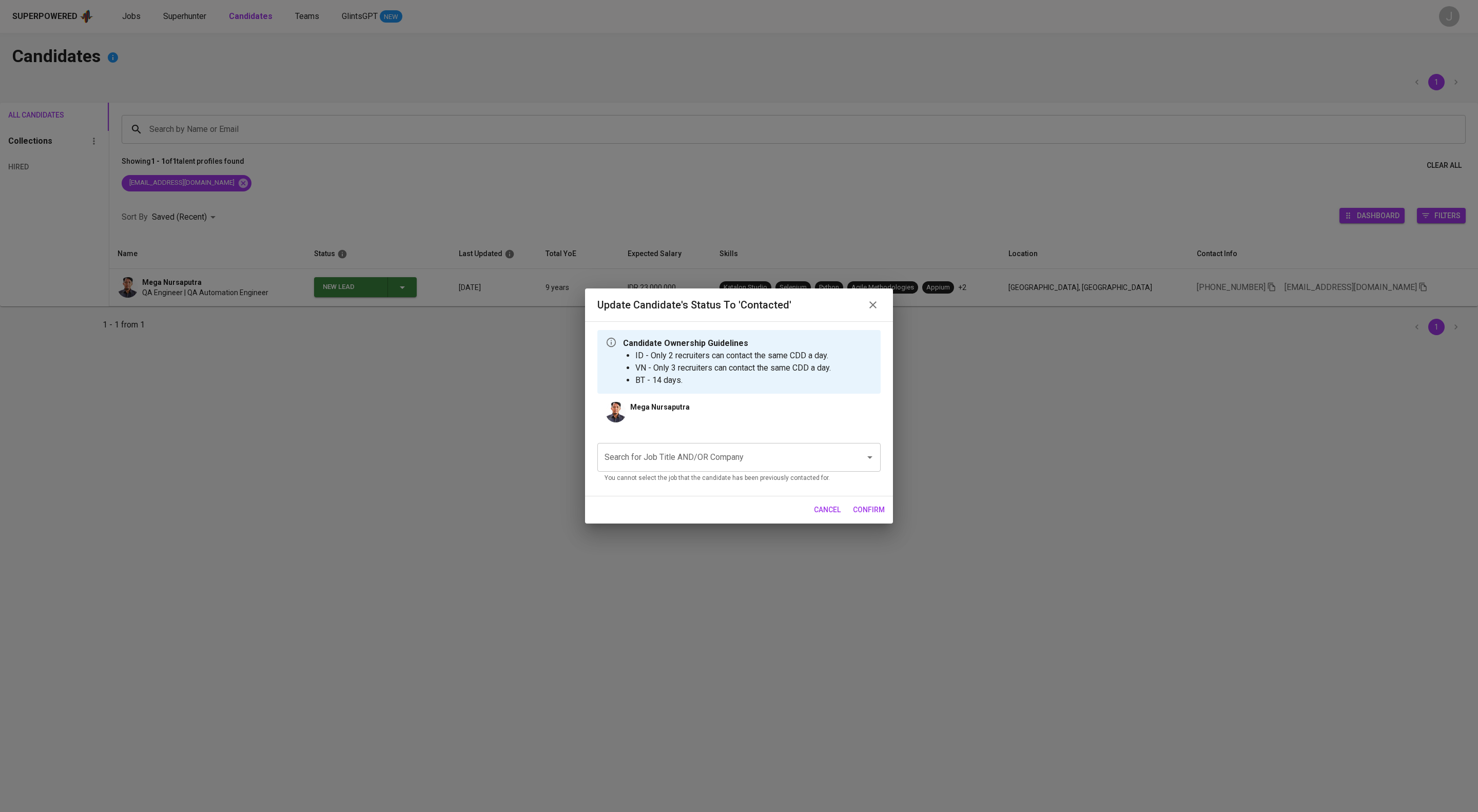
click at [703, 461] on input "Search for Job Title AND/OR Company" at bounding box center [724, 457] width 245 height 20
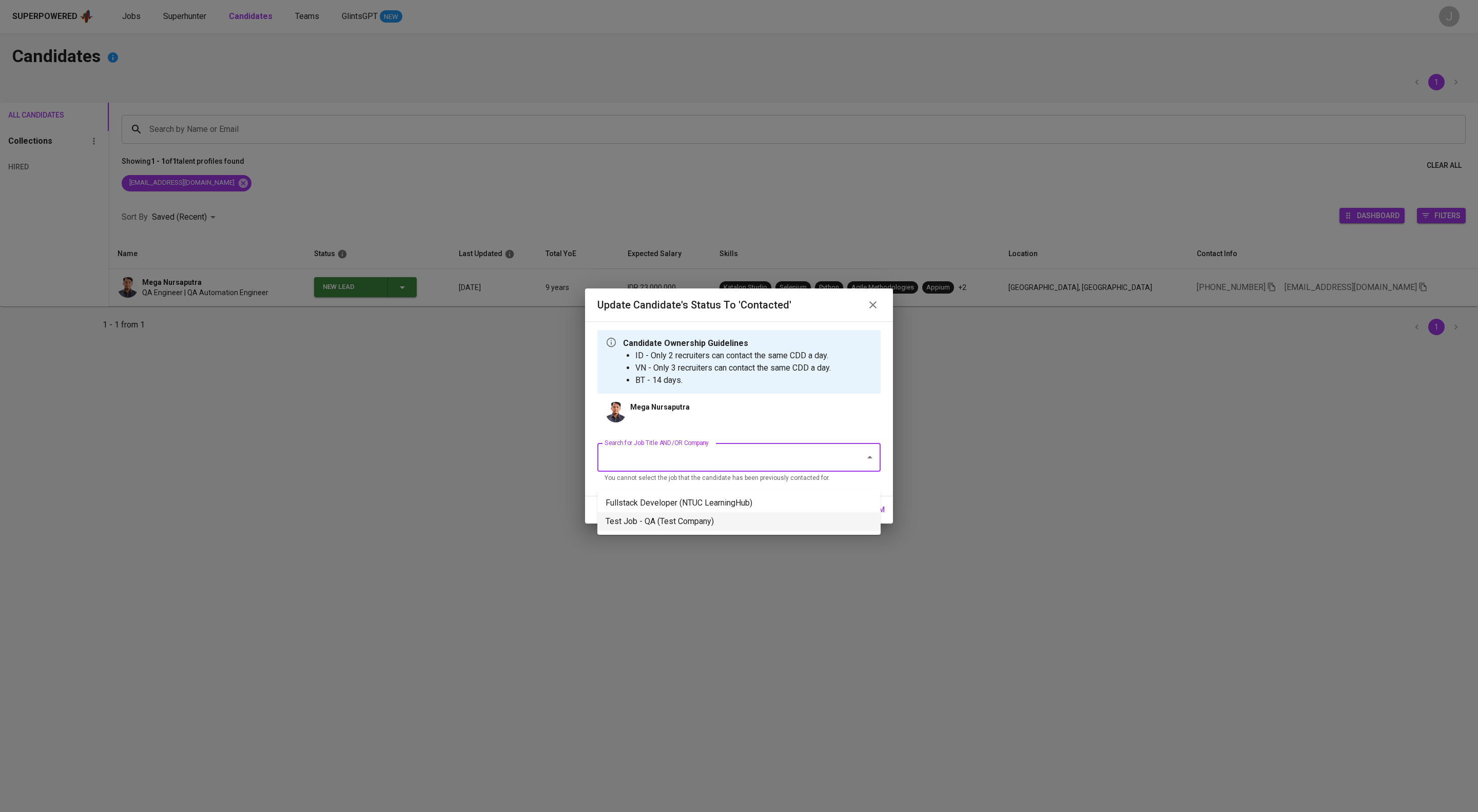
click at [711, 523] on li "Test Job - QA (Test Company)" at bounding box center [739, 521] width 284 height 18
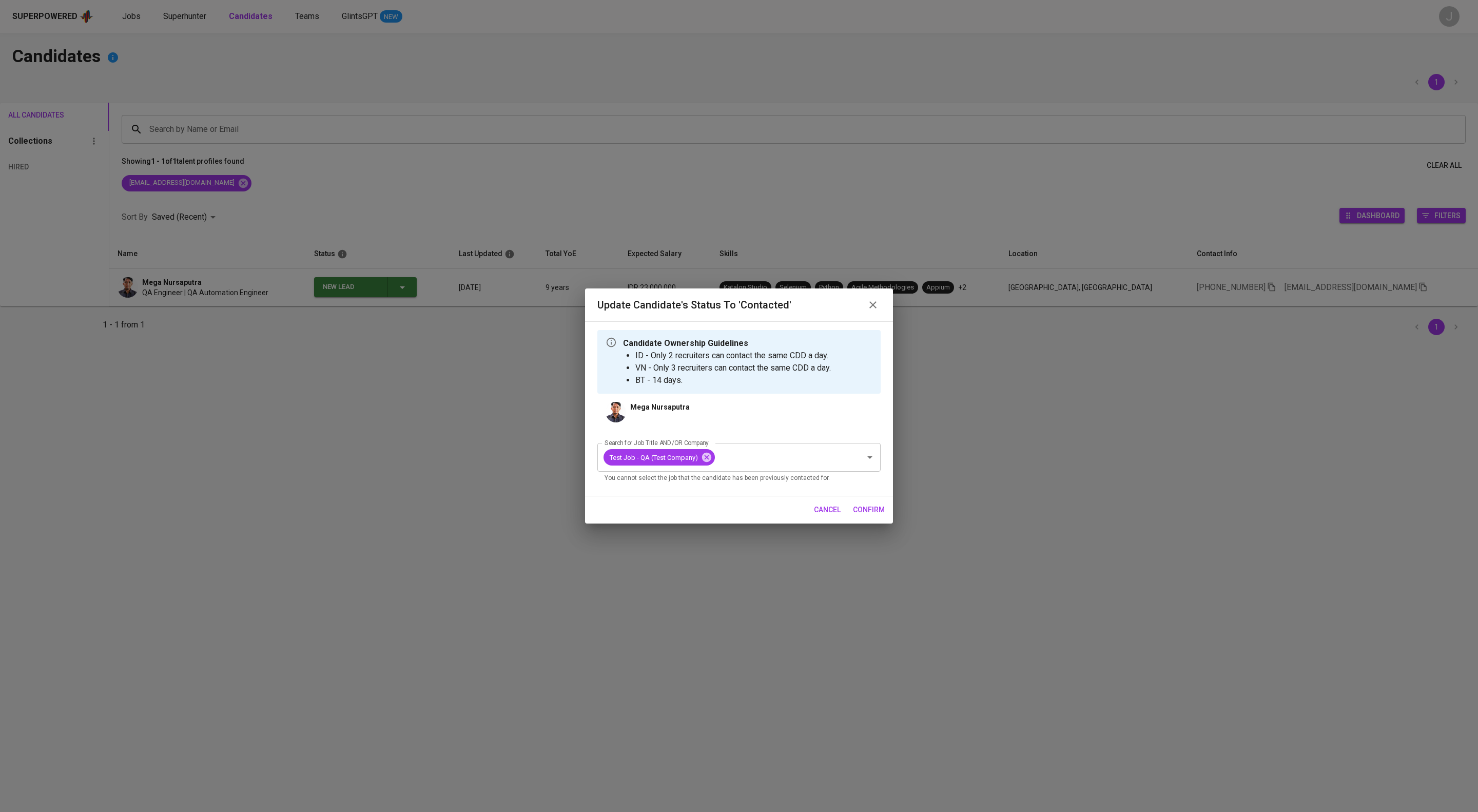
click at [873, 516] on span "confirm" at bounding box center [869, 510] width 32 height 13
